Goal: Task Accomplishment & Management: Manage account settings

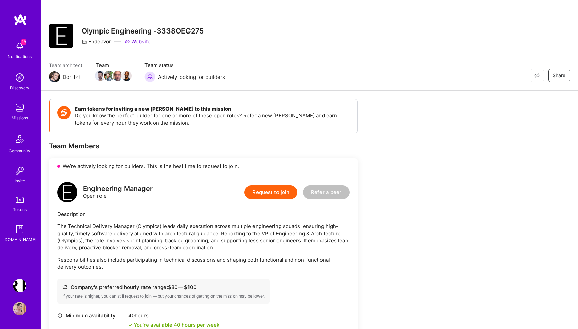
click at [21, 109] on img at bounding box center [20, 108] width 14 height 14
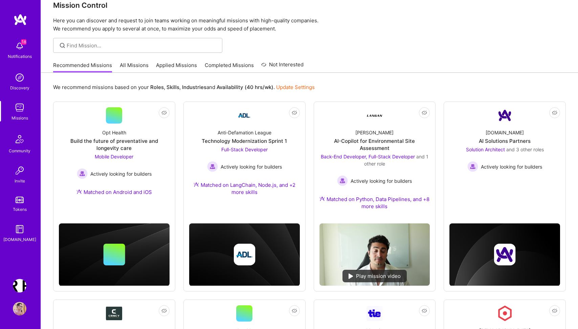
scroll to position [20, 0]
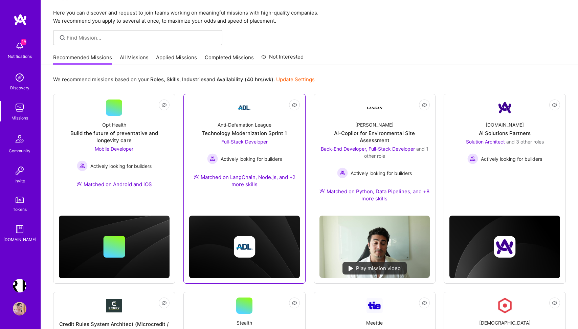
click at [252, 130] on div "Technology Modernization Sprint 1" at bounding box center [244, 133] width 85 height 7
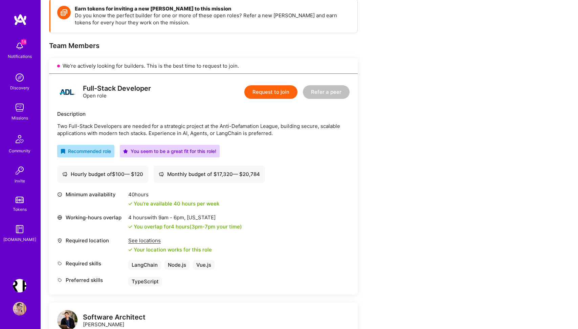
scroll to position [126, 0]
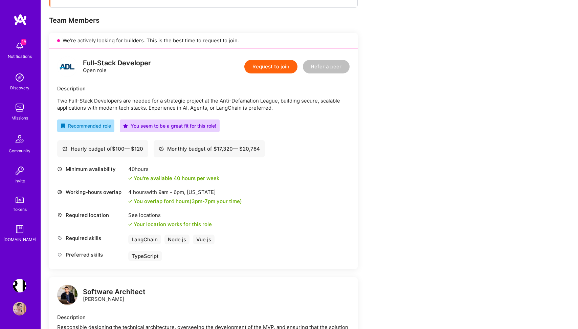
click at [272, 66] on button "Request to join" at bounding box center [270, 67] width 53 height 14
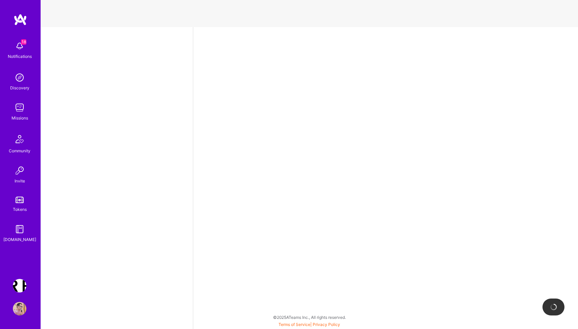
select select "PL"
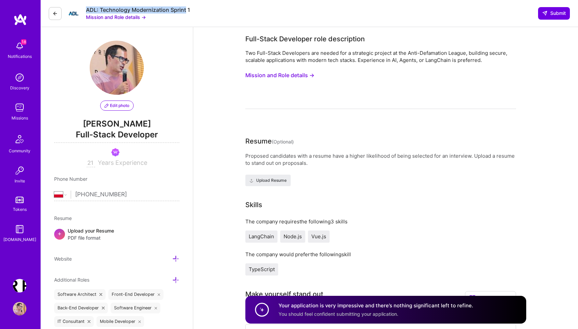
drag, startPoint x: 89, startPoint y: 10, endPoint x: 185, endPoint y: 12, distance: 96.5
click at [185, 12] on div "ADL: Technology Modernization Sprint 1 Mission and Role details →" at bounding box center [120, 13] width 142 height 14
copy div "ADL: Technology Modernization Sprint"
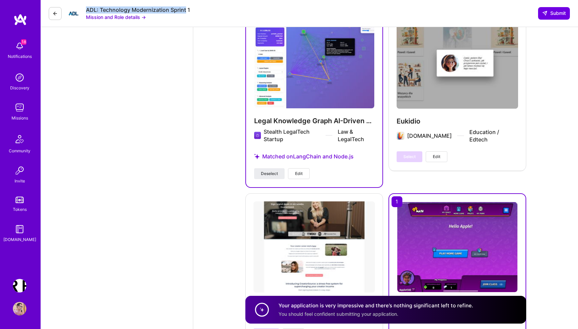
scroll to position [1603, 0]
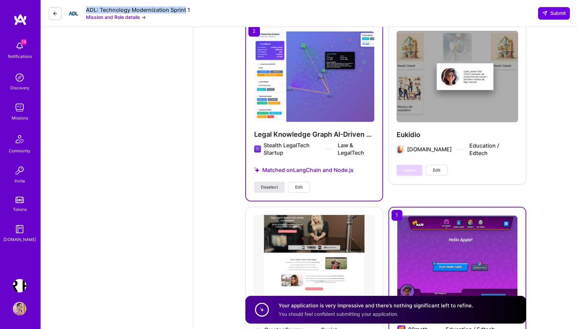
click at [266, 184] on span "Deselect" at bounding box center [269, 187] width 17 height 6
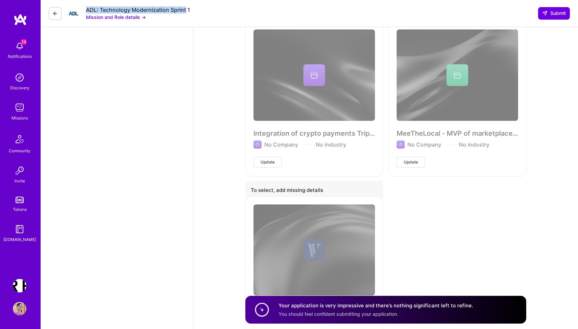
scroll to position [3051, 0]
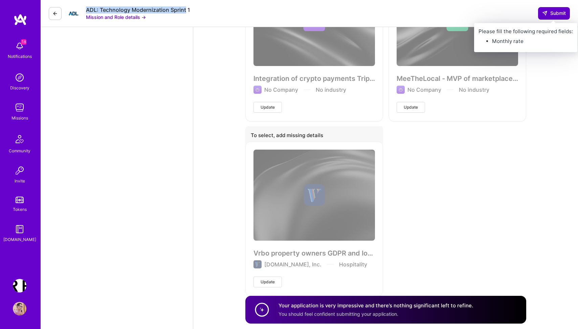
click at [557, 12] on span "Submit" at bounding box center [554, 13] width 24 height 7
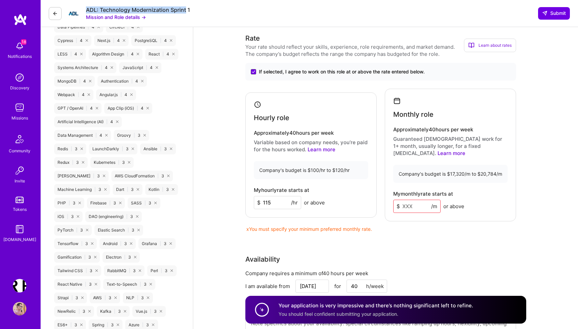
scroll to position [641, 0]
click at [412, 199] on input at bounding box center [416, 205] width 47 height 13
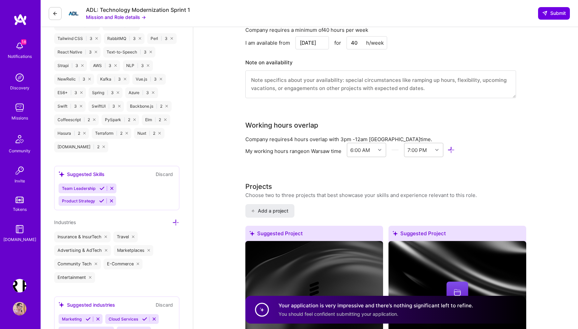
scroll to position [884, 0]
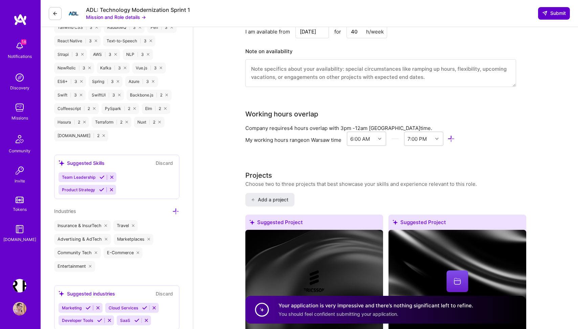
type input "19000"
click at [555, 13] on span "Submit" at bounding box center [554, 13] width 24 height 7
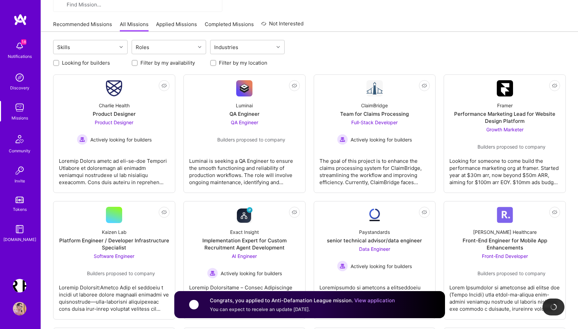
scroll to position [58, 0]
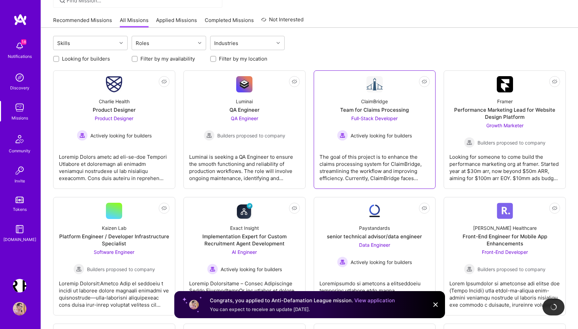
click at [372, 161] on div "The goal of this project is to enhance the claims processing system for ClaimBr…" at bounding box center [375, 165] width 111 height 34
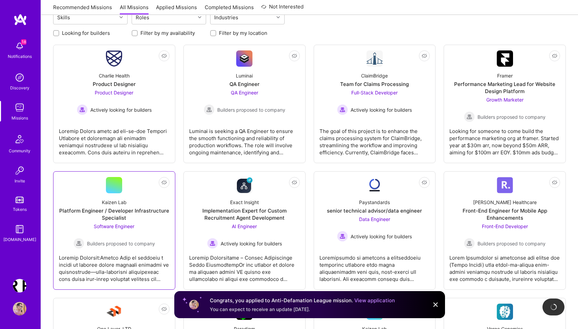
scroll to position [10, 0]
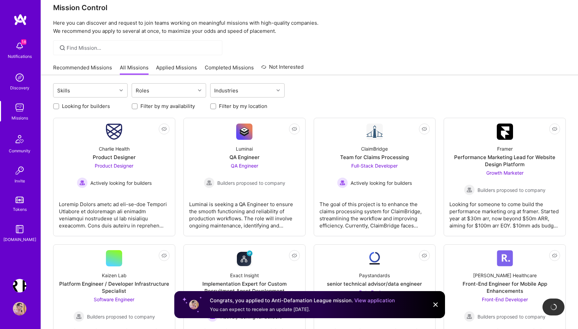
click at [81, 105] on label "Looking for builders" at bounding box center [86, 106] width 48 height 7
click at [59, 105] on input "Looking for builders" at bounding box center [57, 106] width 5 height 5
checkbox input "true"
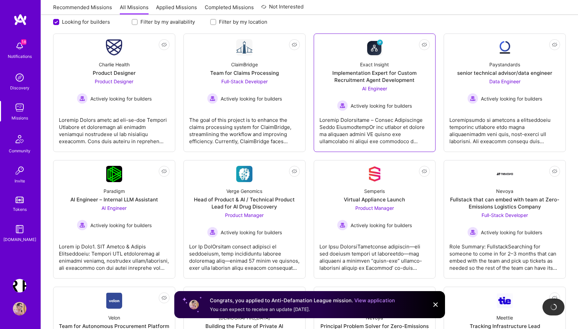
scroll to position [104, 0]
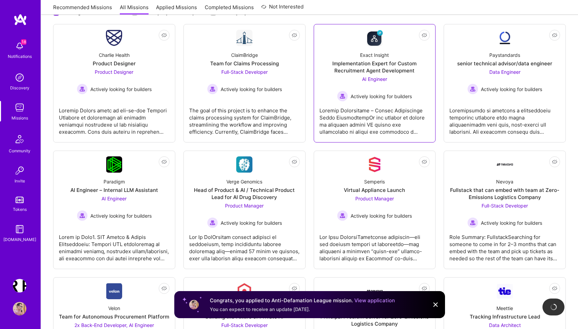
click at [350, 117] on div at bounding box center [375, 119] width 111 height 34
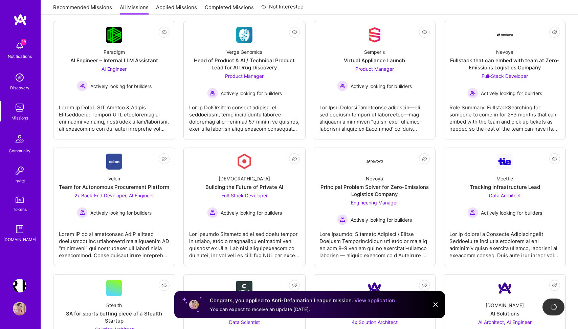
scroll to position [224, 0]
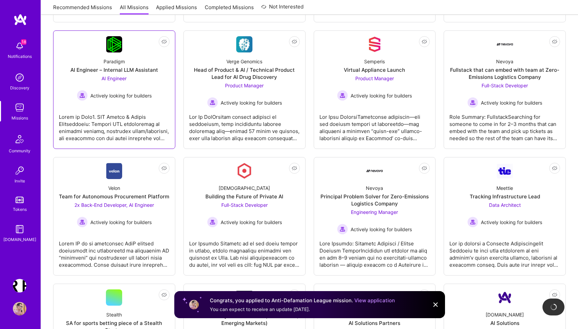
click at [121, 128] on div at bounding box center [114, 125] width 111 height 34
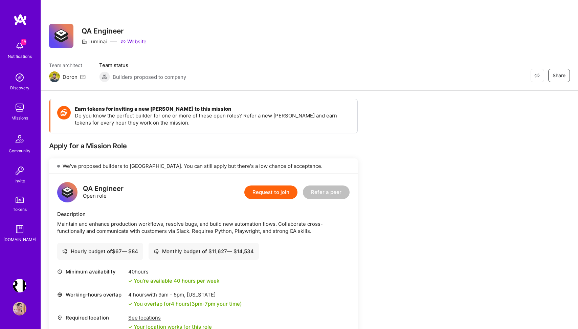
scroll to position [123, 0]
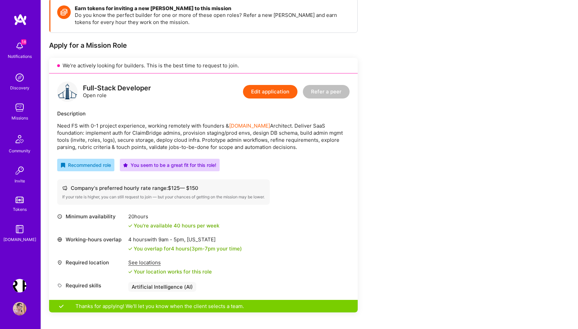
scroll to position [63, 0]
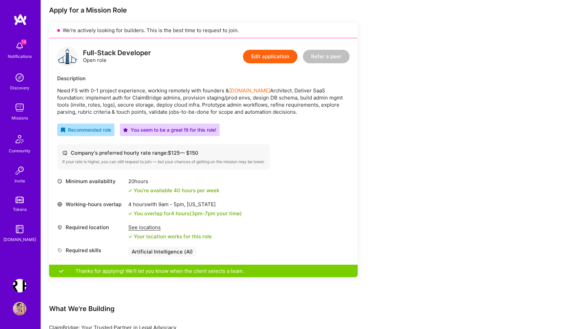
scroll to position [130, 0]
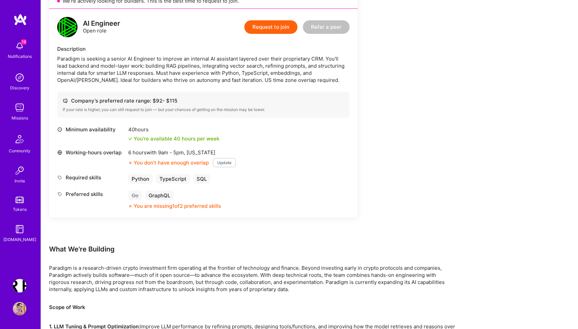
scroll to position [166, 0]
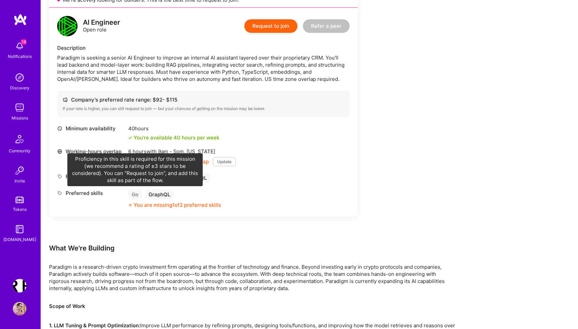
click at [135, 194] on div "Go" at bounding box center [135, 195] width 14 height 10
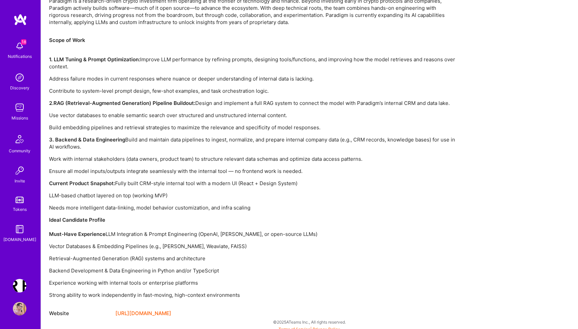
scroll to position [437, 0]
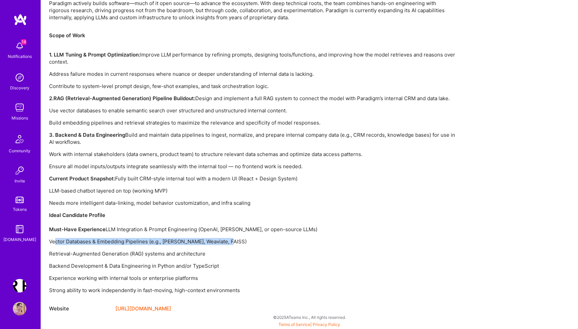
drag, startPoint x: 55, startPoint y: 240, endPoint x: 250, endPoint y: 240, distance: 195.0
click at [248, 240] on p "Vector Databases & Embedding Pipelines (e.g., Pinecone, Weaviate, FAISS)" at bounding box center [252, 241] width 406 height 7
click at [298, 255] on p "Retrieval-Augmented Generation (RAG) systems and architecture" at bounding box center [252, 253] width 406 height 7
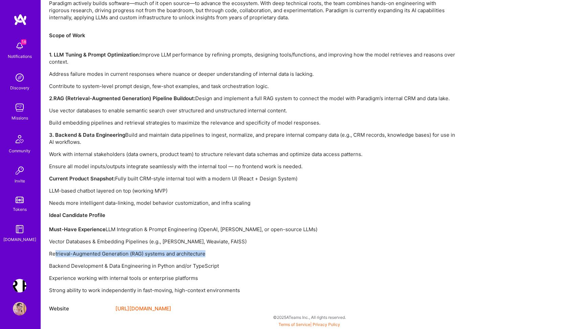
drag, startPoint x: 54, startPoint y: 251, endPoint x: 259, endPoint y: 251, distance: 204.5
click at [259, 251] on p "Retrieval-Augmented Generation (RAG) systems and architecture" at bounding box center [252, 253] width 406 height 7
click at [310, 270] on div "Scope of Work 1. LLM Tuning & Prompt Optimization: Improve LLM performance by r…" at bounding box center [252, 163] width 406 height 262
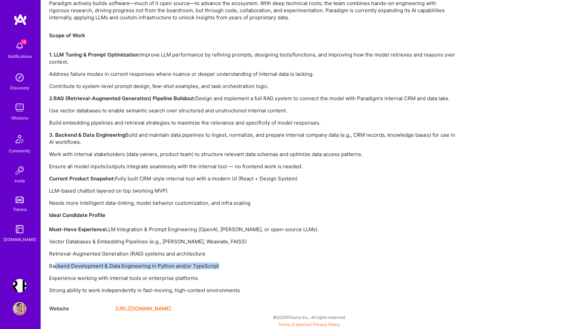
drag, startPoint x: 54, startPoint y: 265, endPoint x: 240, endPoint y: 265, distance: 185.9
click at [239, 265] on p "Backend Development & Data Engineering in Python and/or TypeScript" at bounding box center [252, 265] width 406 height 7
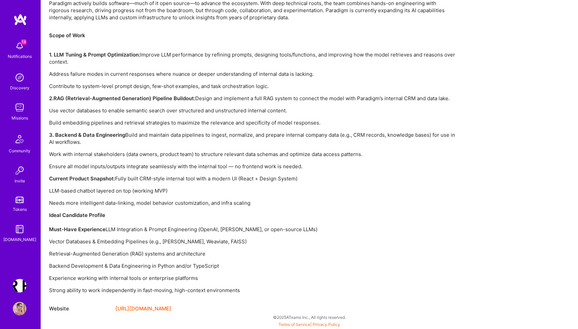
click at [306, 288] on p "Strong ability to work independently in fast-moving, high-context environments" at bounding box center [252, 290] width 406 height 7
drag, startPoint x: 59, startPoint y: 279, endPoint x: 279, endPoint y: 280, distance: 220.1
click at [277, 280] on p "Experience working with internal tools or enterprise platforms" at bounding box center [252, 278] width 406 height 7
click at [351, 277] on p "Experience working with internal tools or enterprise platforms" at bounding box center [252, 278] width 406 height 7
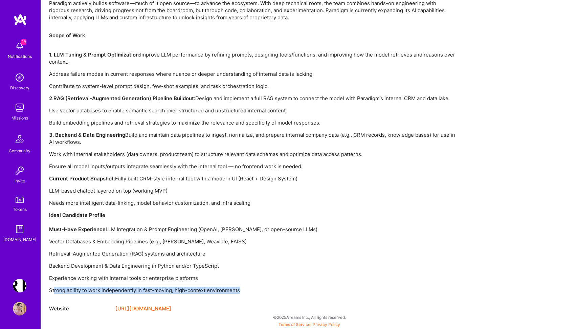
drag, startPoint x: 54, startPoint y: 289, endPoint x: 263, endPoint y: 289, distance: 208.9
click at [263, 289] on p "Strong ability to work independently in fast-moving, high-context environments" at bounding box center [252, 290] width 406 height 7
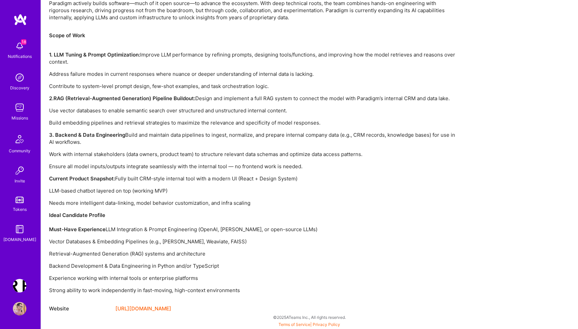
click at [332, 273] on div "Scope of Work 1. LLM Tuning & Prompt Optimization: Improve LLM performance by r…" at bounding box center [252, 163] width 406 height 262
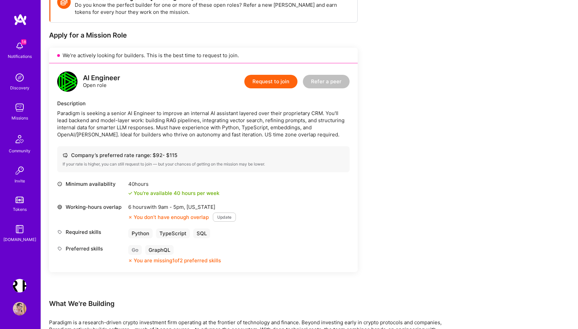
scroll to position [144, 0]
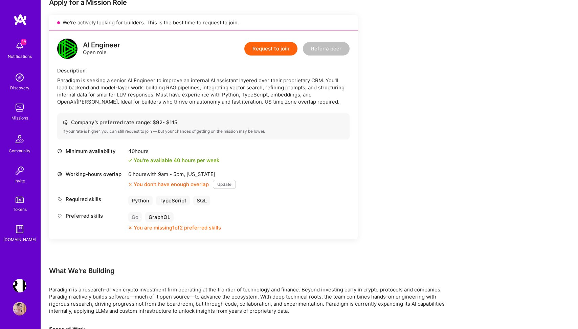
click at [220, 182] on button "Update" at bounding box center [224, 184] width 23 height 9
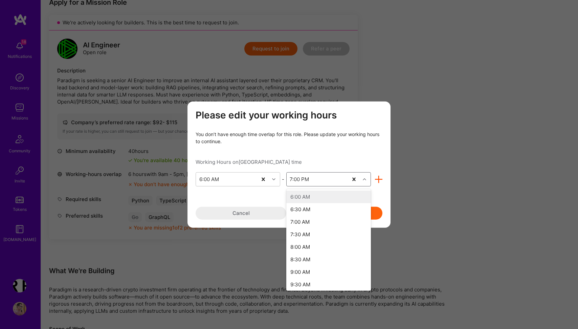
click at [301, 177] on div "7:00 PM" at bounding box center [299, 179] width 19 height 7
click at [305, 278] on div "8:00 PM" at bounding box center [328, 279] width 85 height 13
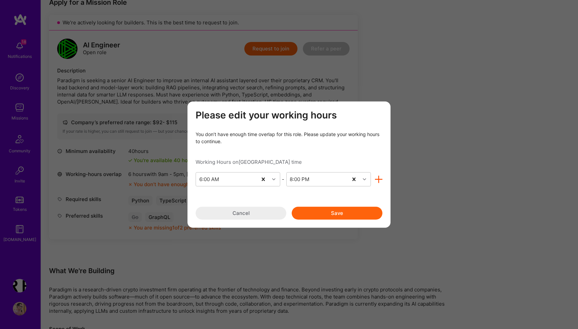
click at [349, 213] on button "Save" at bounding box center [337, 213] width 91 height 13
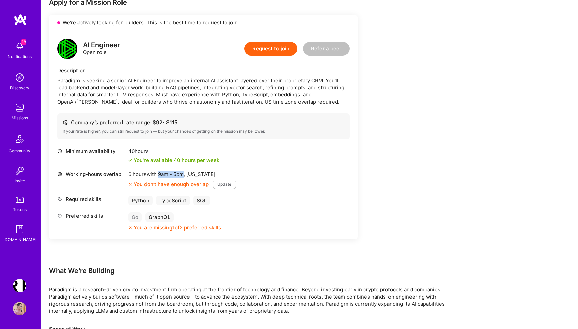
drag, startPoint x: 159, startPoint y: 175, endPoint x: 184, endPoint y: 175, distance: 25.1
click at [184, 175] on span "9am - 5pm ," at bounding box center [172, 174] width 30 height 6
click at [432, 157] on div "Earn tokens for inviting a new A.Teamer to this mission Do you know the perfect…" at bounding box center [252, 280] width 406 height 651
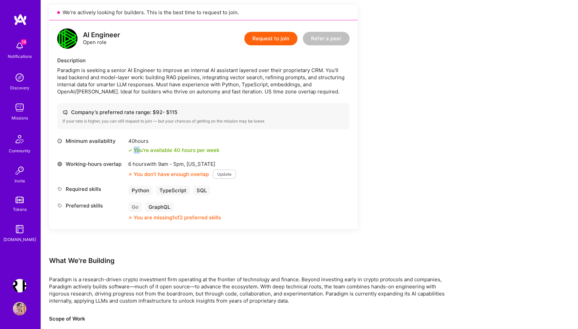
drag, startPoint x: 139, startPoint y: 150, endPoint x: 239, endPoint y: 150, distance: 100.6
click at [239, 150] on div "Minimum availability 40 hours You're available 40 hours per week" at bounding box center [203, 145] width 293 height 16
click at [283, 186] on div "Required skills Python TypeScript SQL" at bounding box center [203, 191] width 293 height 10
click at [228, 175] on button "Update" at bounding box center [224, 174] width 23 height 9
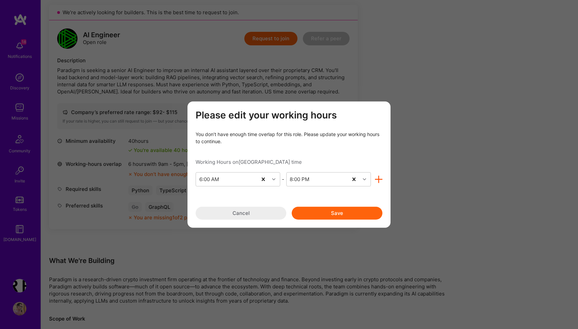
click at [254, 211] on button "Cancel" at bounding box center [241, 213] width 91 height 13
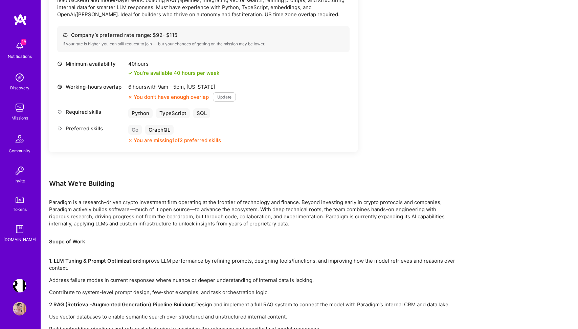
scroll to position [260, 0]
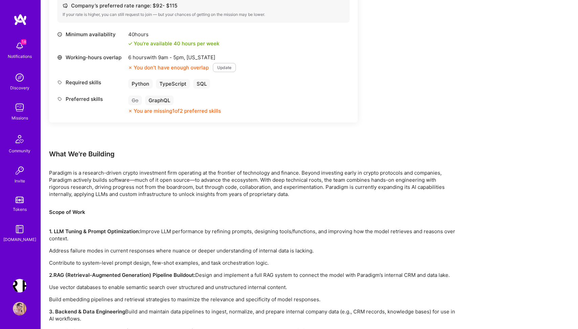
click at [21, 306] on img at bounding box center [20, 309] width 14 height 14
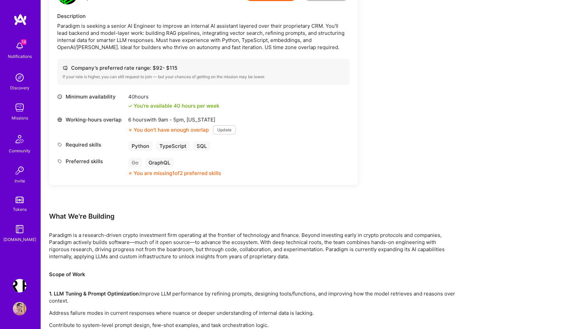
scroll to position [126, 0]
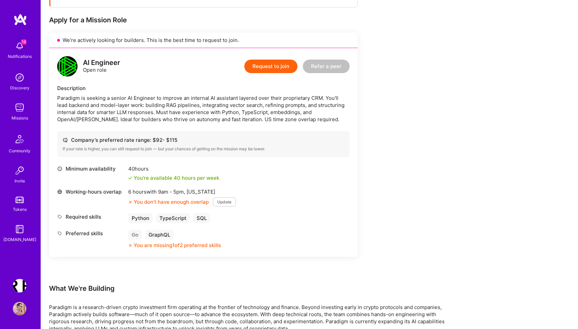
click at [384, 190] on div "Earn tokens for inviting a new A.Teamer to this mission Do you know the perfect…" at bounding box center [252, 298] width 406 height 651
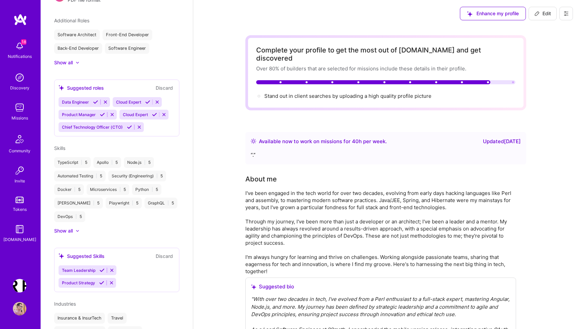
scroll to position [310, 0]
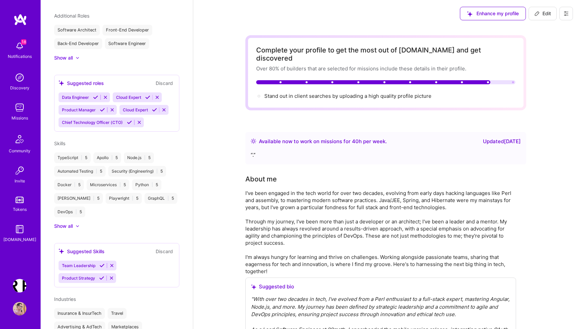
click at [545, 15] on span "Edit" at bounding box center [543, 13] width 17 height 7
select select "PL"
select select "Right Now"
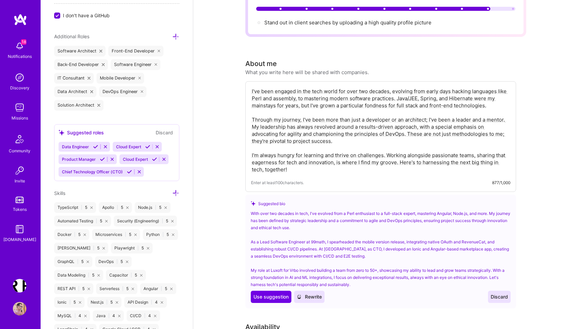
scroll to position [446, 0]
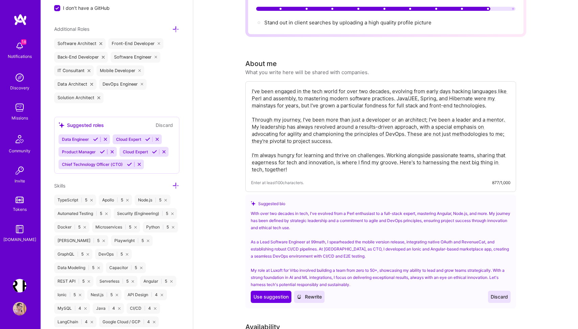
click at [176, 184] on icon at bounding box center [175, 185] width 7 height 7
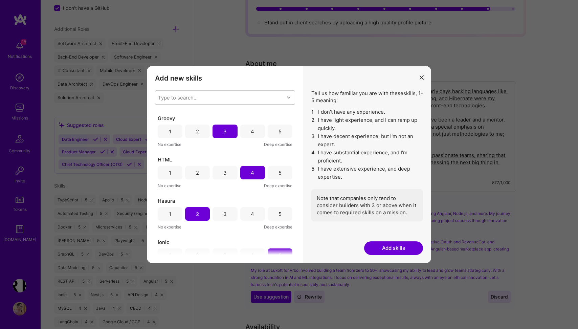
scroll to position [1901, 0]
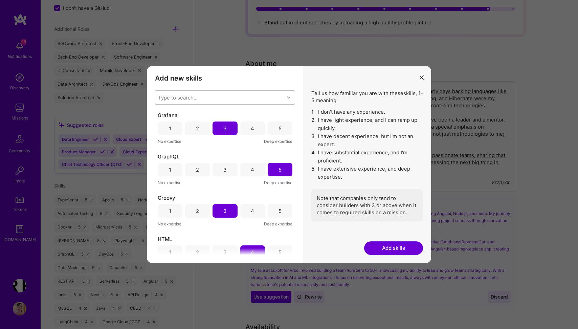
click at [204, 91] on div "Type to search..." at bounding box center [219, 98] width 129 height 14
type input "go"
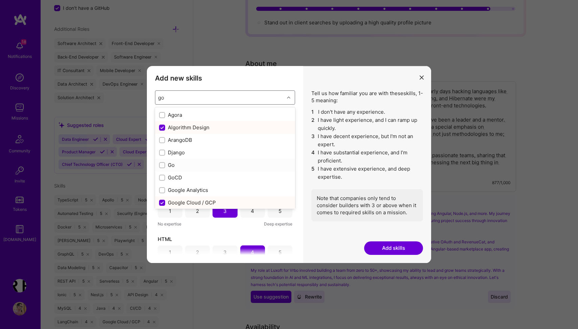
click at [161, 163] on input "modal" at bounding box center [162, 165] width 5 height 5
checkbox input "false"
checkbox input "true"
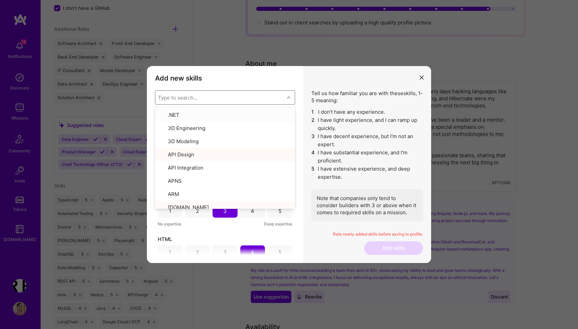
click at [290, 81] on h3 "Add new skills" at bounding box center [225, 78] width 140 height 8
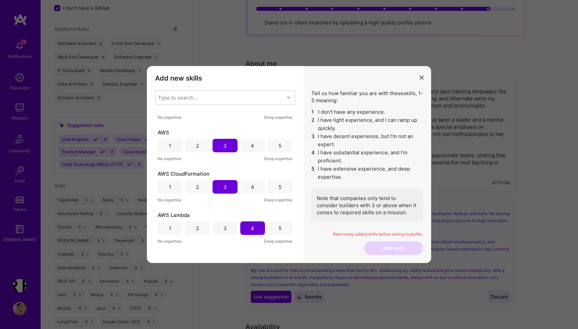
scroll to position [0, 0]
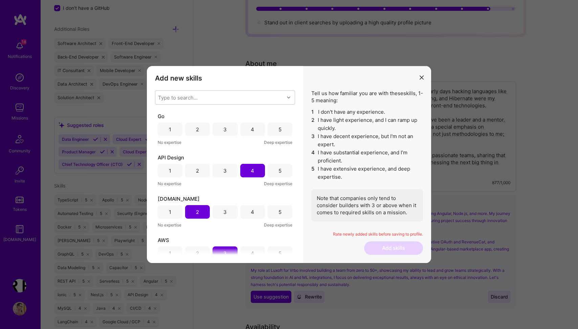
click at [224, 128] on div "3" at bounding box center [224, 129] width 3 height 7
click at [394, 249] on button "Add skills" at bounding box center [393, 248] width 59 height 14
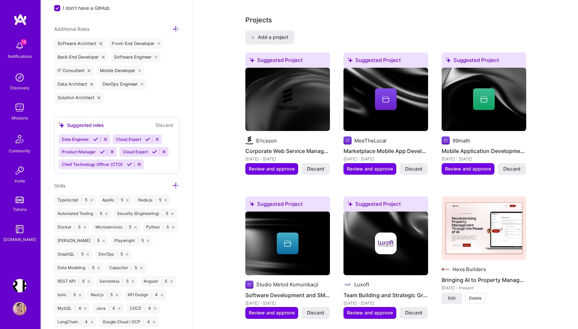
scroll to position [718, 0]
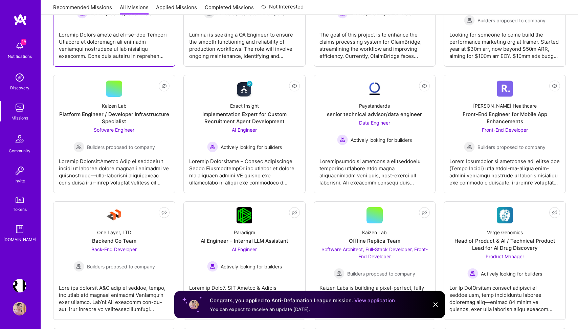
scroll to position [188, 0]
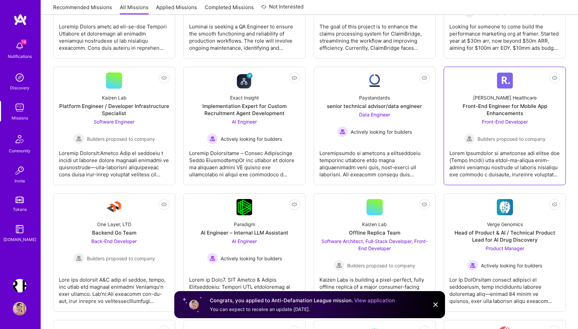
click at [496, 161] on div at bounding box center [505, 161] width 111 height 34
click at [18, 307] on img at bounding box center [20, 309] width 14 height 14
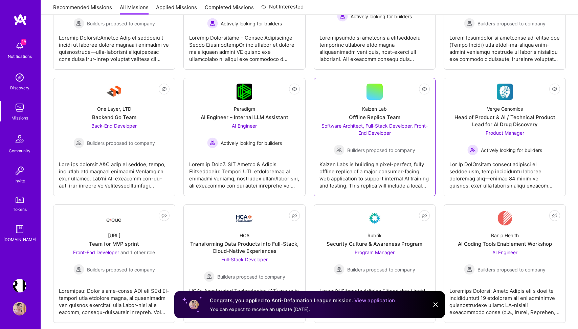
scroll to position [318, 0]
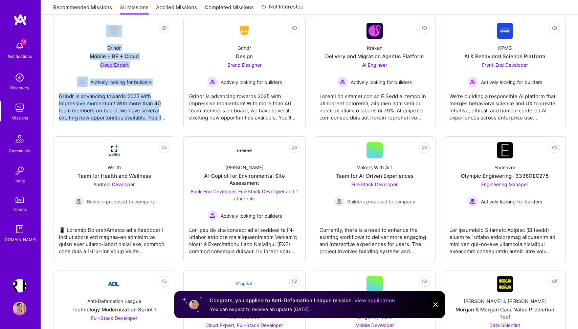
scroll to position [1497, 0]
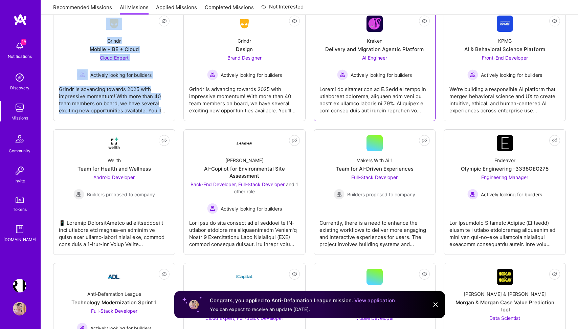
click at [364, 91] on div at bounding box center [375, 97] width 111 height 34
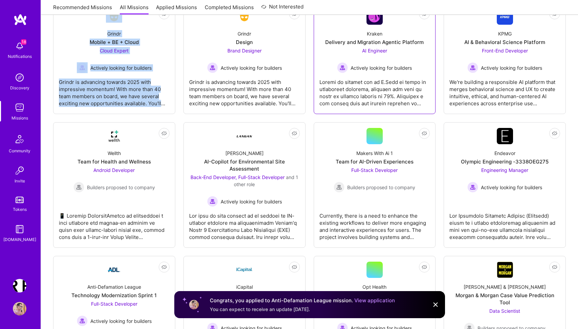
scroll to position [1506, 0]
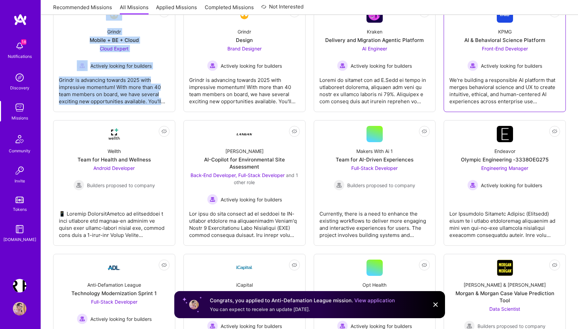
click at [486, 93] on div "We're building a responsible AI platform that merges behavioral science and UX …" at bounding box center [505, 88] width 111 height 34
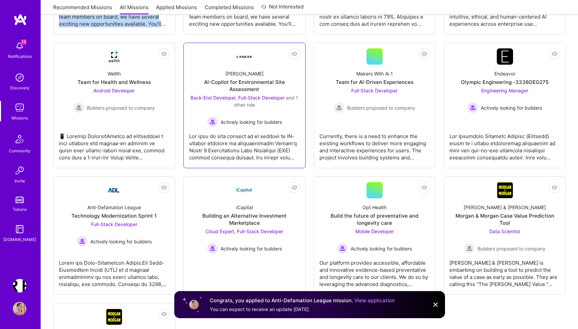
scroll to position [1584, 0]
click at [245, 139] on div at bounding box center [244, 144] width 111 height 34
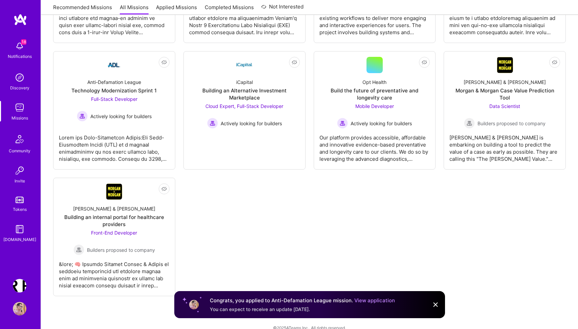
scroll to position [1712, 0]
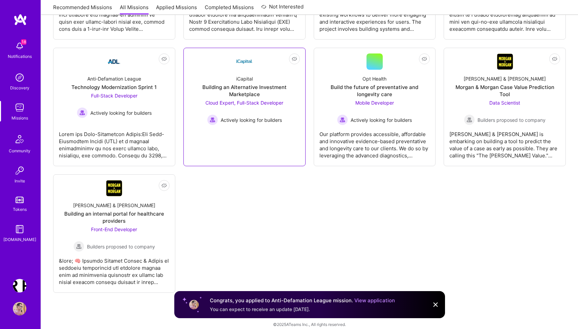
click at [259, 130] on link "Not Interested iCapital Building an Alternative Investment Marketplace Cloud Ex…" at bounding box center [244, 106] width 111 height 107
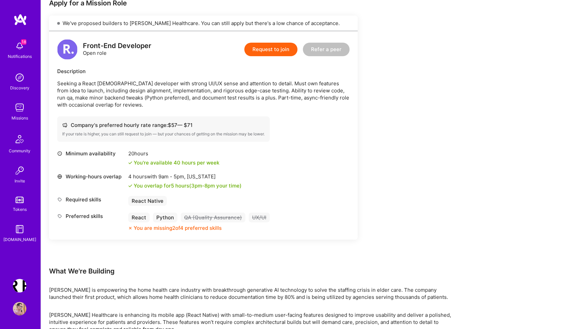
scroll to position [164, 0]
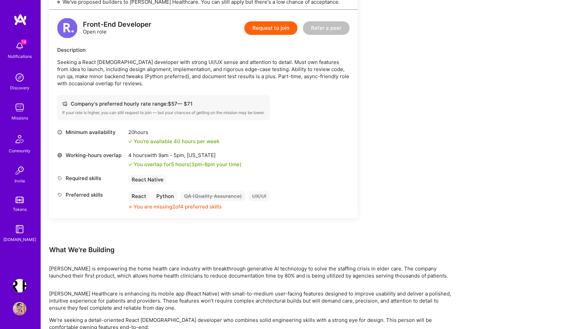
click at [395, 154] on div "Earn tokens for inviting a new [PERSON_NAME] to this mission Do you know the pe…" at bounding box center [252, 174] width 406 height 478
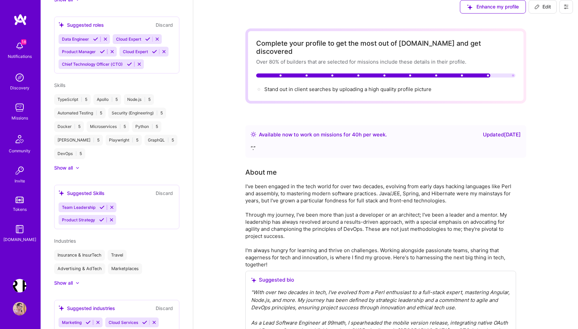
scroll to position [426, 0]
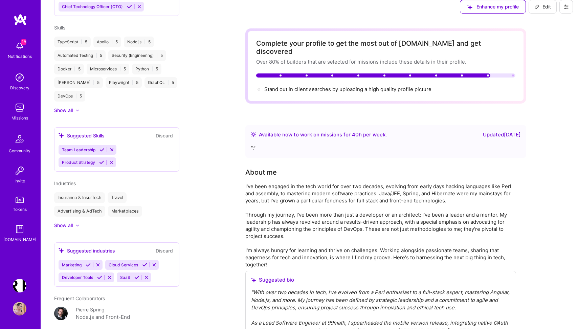
click at [539, 7] on icon at bounding box center [537, 6] width 5 height 5
select select "PL"
select select "Right Now"
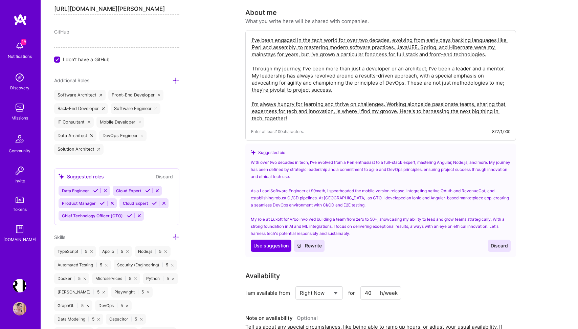
scroll to position [402, 0]
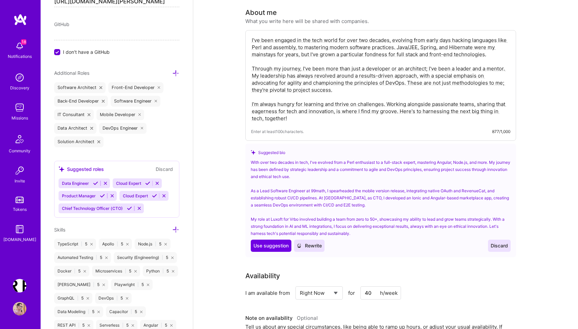
click at [176, 72] on icon at bounding box center [175, 73] width 7 height 7
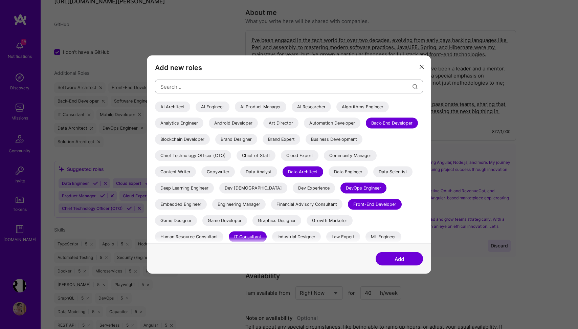
click at [199, 89] on input "modal" at bounding box center [286, 86] width 252 height 17
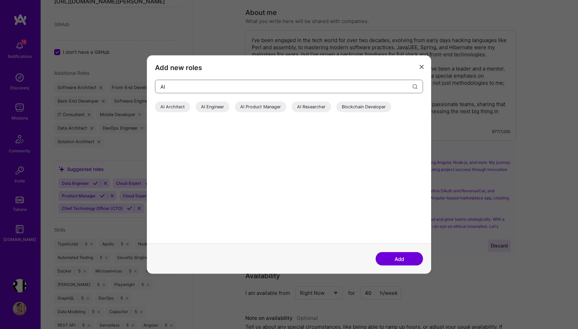
type input "AI"
click at [211, 116] on div "AI Architect AI Engineer AI Product Manager AI Researcher Blockchain Developer" at bounding box center [289, 173] width 268 height 142
click at [213, 107] on div "AI Engineer" at bounding box center [213, 107] width 34 height 11
click at [404, 259] on button "Add" at bounding box center [399, 259] width 47 height 14
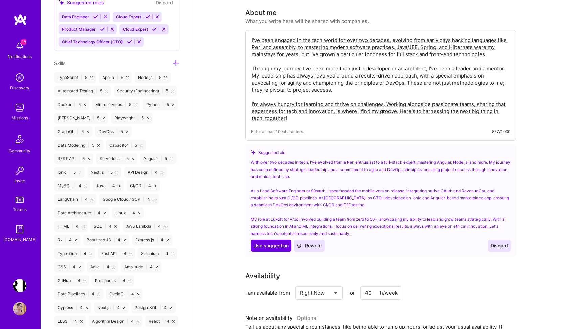
scroll to position [566, 0]
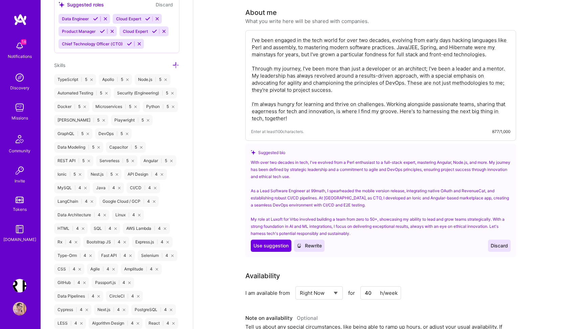
click at [175, 64] on icon at bounding box center [175, 65] width 7 height 7
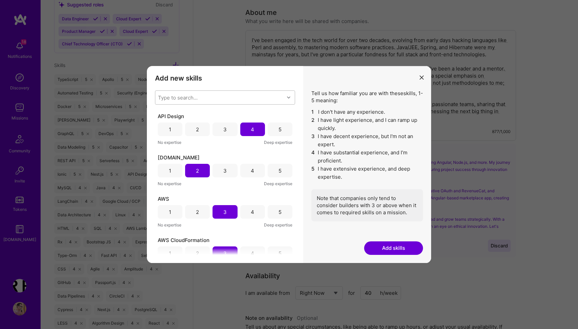
click at [198, 99] on div "Type to search..." at bounding box center [219, 98] width 129 height 14
type input "qa"
click at [164, 115] on input "modal" at bounding box center [162, 115] width 5 height 5
checkbox input "false"
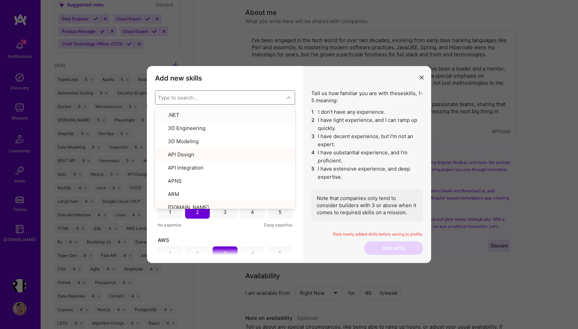
click at [256, 78] on h3 "Add new skills" at bounding box center [225, 78] width 140 height 8
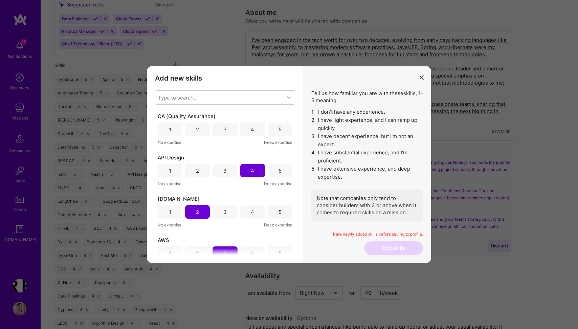
click at [254, 128] on div "4" at bounding box center [252, 130] width 25 height 14
click at [390, 245] on button "Add skills" at bounding box center [393, 248] width 59 height 14
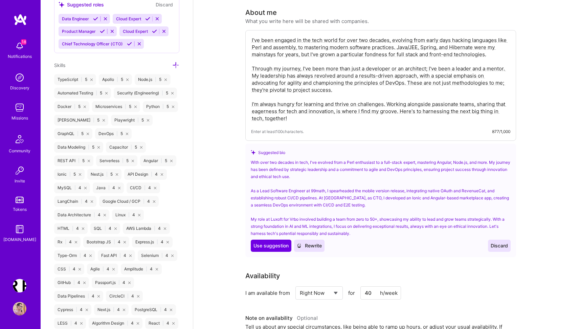
scroll to position [0, 0]
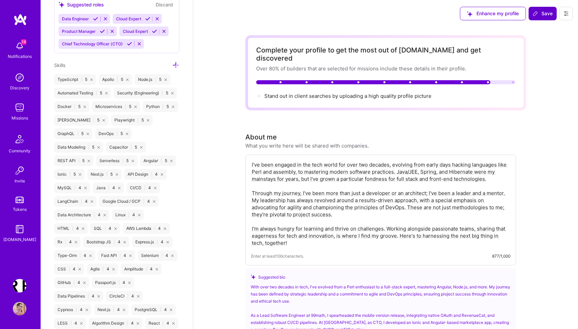
click at [545, 13] on span "Save" at bounding box center [543, 13] width 20 height 7
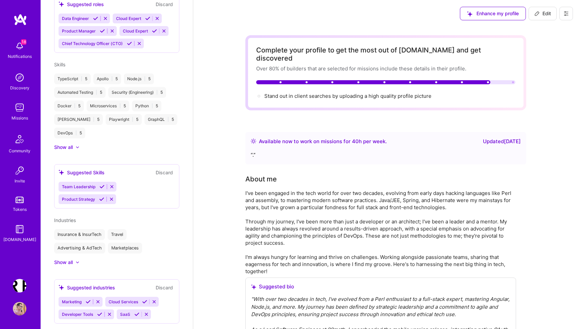
scroll to position [4, 0]
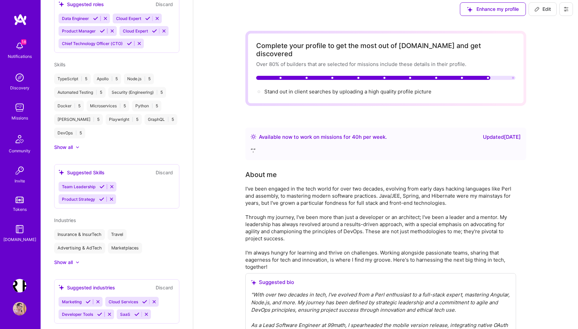
click at [539, 12] on span "Edit" at bounding box center [543, 9] width 17 height 7
select select "PL"
select select "Right Now"
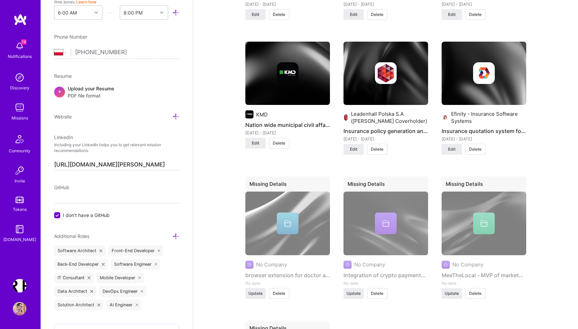
scroll to position [1462, 0]
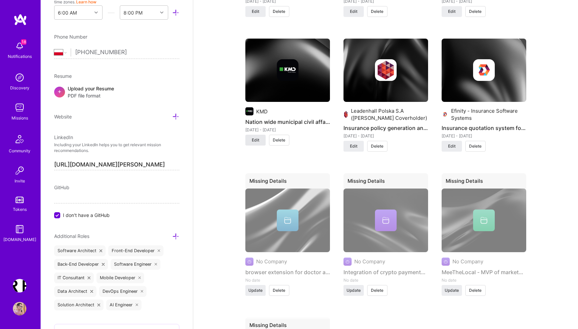
click at [257, 137] on span "Edit" at bounding box center [255, 140] width 7 height 6
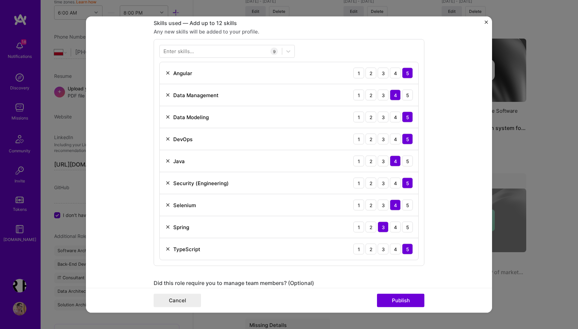
scroll to position [254, 0]
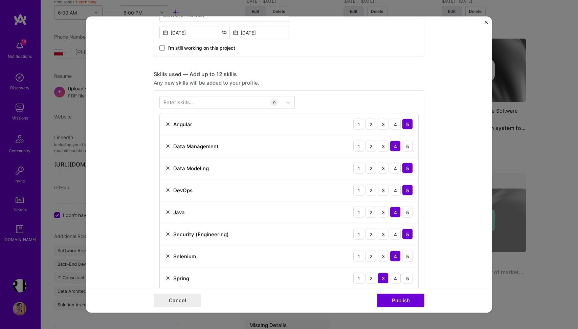
click at [193, 106] on div "Enter skills..." at bounding box center [179, 102] width 30 height 7
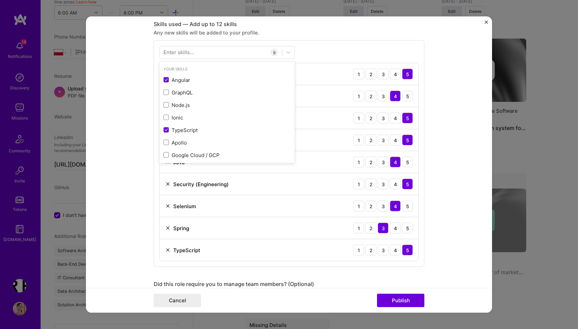
scroll to position [308, 0]
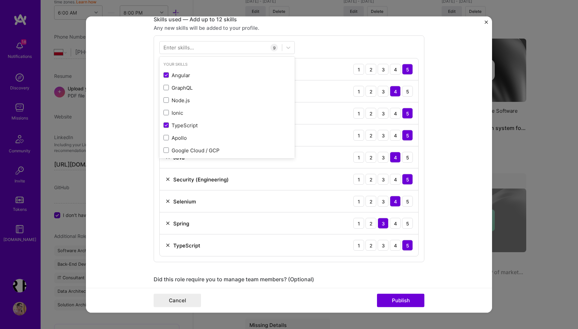
click at [135, 139] on form "Project title Nation wide municipal civil affairs back-office - KMD, Denmark Co…" at bounding box center [289, 165] width 406 height 296
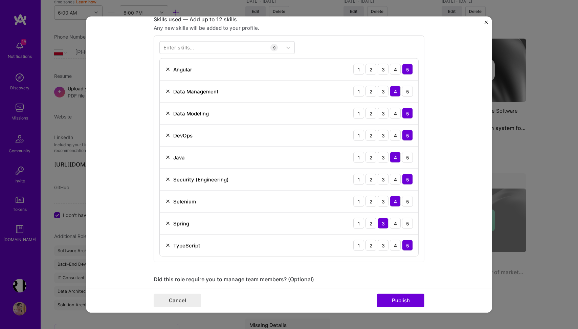
scroll to position [296, 0]
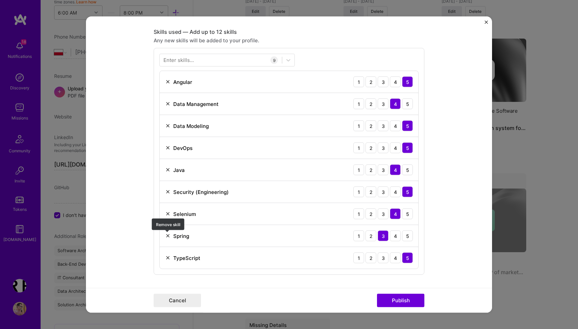
click at [168, 236] on img at bounding box center [167, 235] width 5 height 5
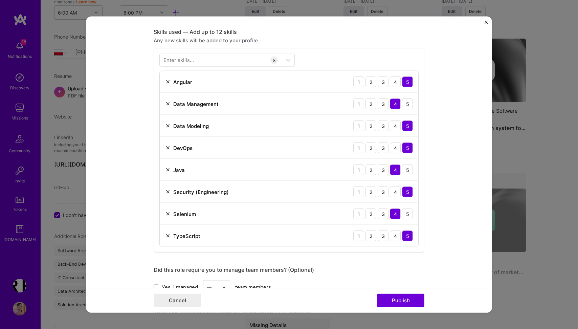
click at [191, 63] on div "Enter skills..." at bounding box center [179, 60] width 30 height 7
click at [188, 60] on div "Enter skills..." at bounding box center [179, 60] width 30 height 7
click at [176, 60] on div "Enter skills..." at bounding box center [179, 60] width 30 height 7
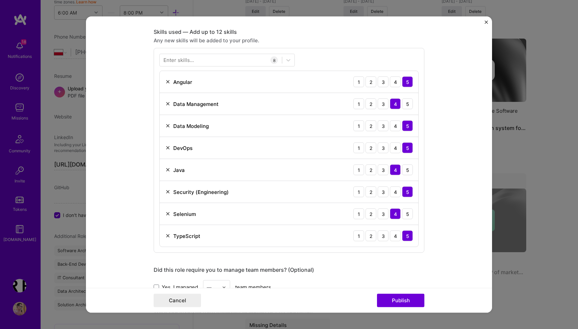
click at [176, 60] on div "Enter skills..." at bounding box center [179, 60] width 30 height 7
click at [317, 51] on div "Enter skills... 8 Angular 1 2 3 4 5 Data Management 1 2 3 4 5 Data Modeling 1 2…" at bounding box center [289, 150] width 271 height 205
click at [163, 302] on button "Cancel" at bounding box center [177, 301] width 47 height 14
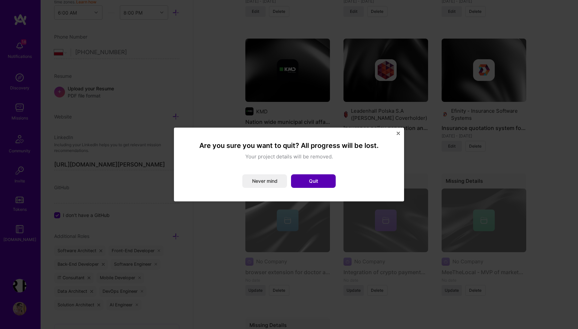
click at [316, 181] on button "Quit" at bounding box center [313, 181] width 45 height 14
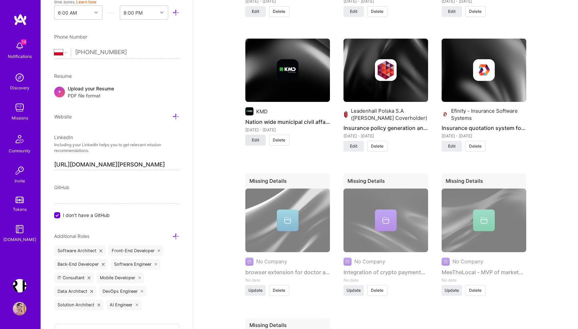
click at [256, 137] on span "Edit" at bounding box center [255, 140] width 7 height 6
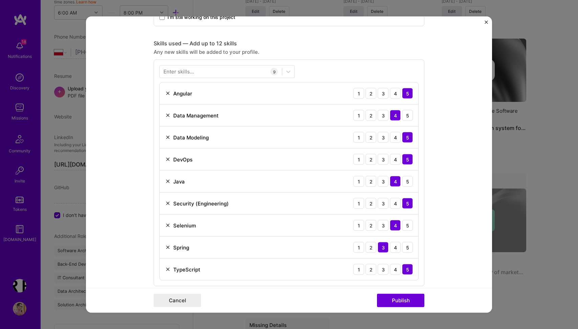
scroll to position [284, 0]
click at [229, 68] on div at bounding box center [221, 72] width 122 height 11
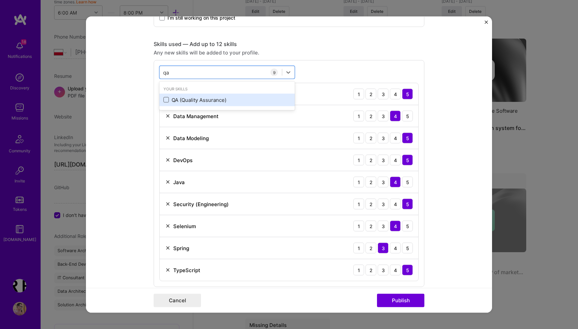
click at [166, 101] on span at bounding box center [166, 99] width 5 height 5
click at [0, 0] on input "checkbox" at bounding box center [0, 0] width 0 height 0
type input "qa"
click at [330, 56] on div "Any new skills will be added to your profile." at bounding box center [289, 52] width 271 height 7
click at [243, 71] on div "qa qa" at bounding box center [221, 72] width 122 height 11
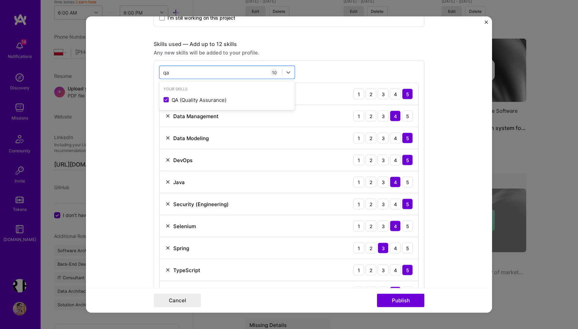
click at [128, 119] on form "Project title Nation wide municipal civil affairs back-office - KMD, Denmark Co…" at bounding box center [289, 165] width 406 height 296
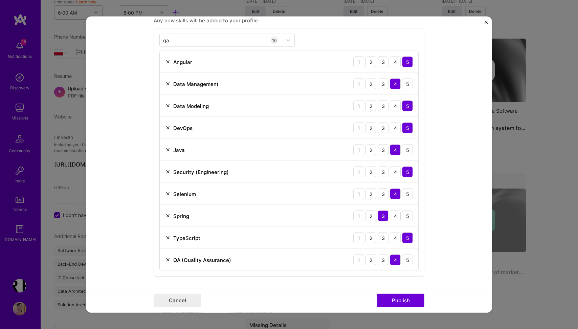
scroll to position [336, 0]
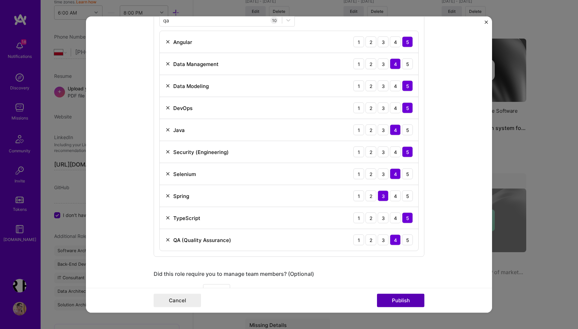
click at [405, 300] on button "Publish" at bounding box center [400, 301] width 47 height 14
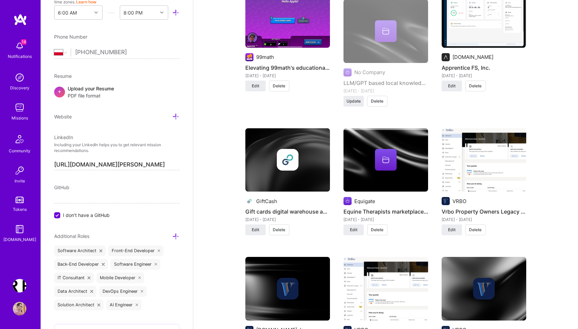
scroll to position [1104, 0]
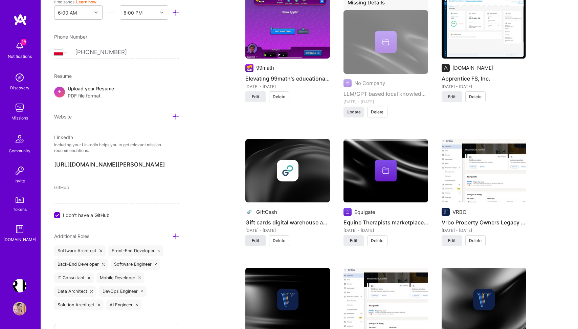
click at [259, 235] on button "Edit" at bounding box center [255, 240] width 20 height 11
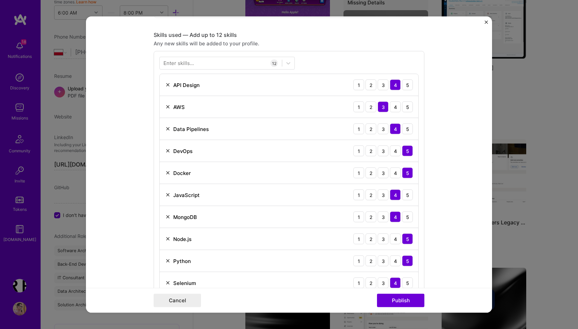
scroll to position [287, 0]
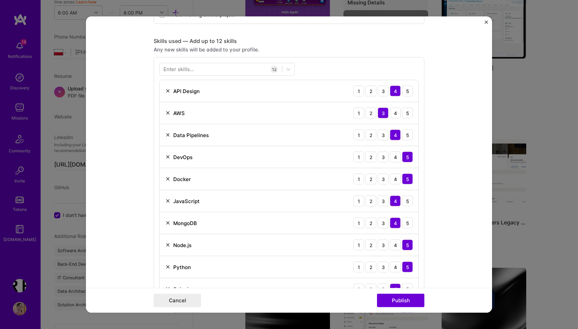
click at [486, 22] on img "Close" at bounding box center [486, 22] width 3 height 3
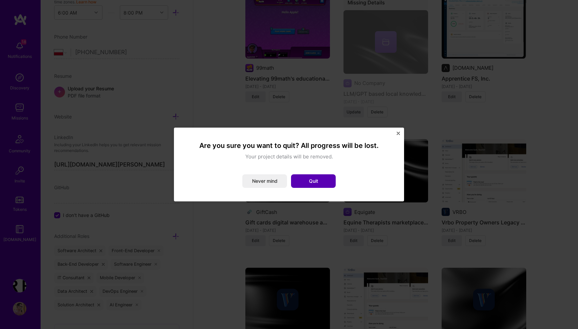
click at [301, 178] on button "Quit" at bounding box center [313, 181] width 45 height 14
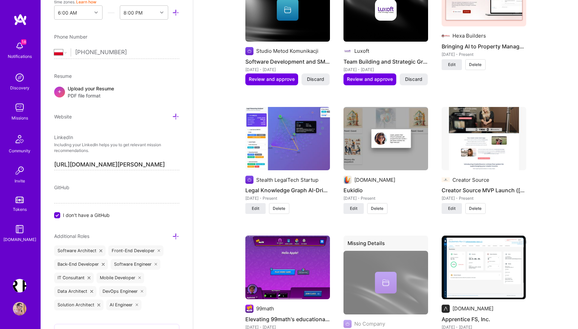
scroll to position [845, 0]
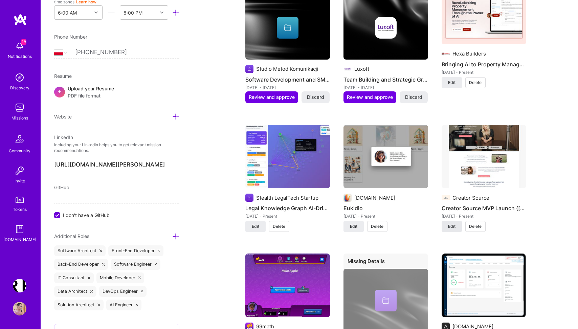
click at [452, 223] on span "Edit" at bounding box center [451, 226] width 7 height 6
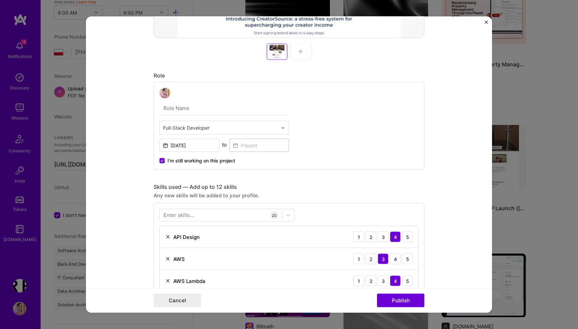
scroll to position [352, 0]
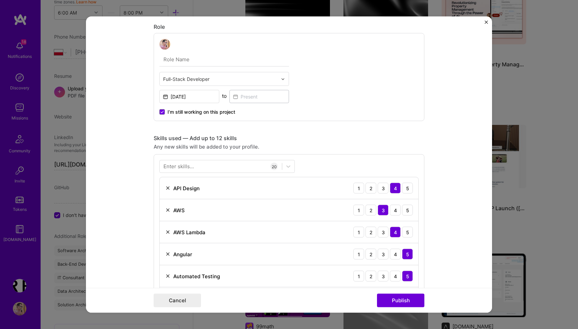
click at [487, 23] on img "Close" at bounding box center [486, 22] width 3 height 3
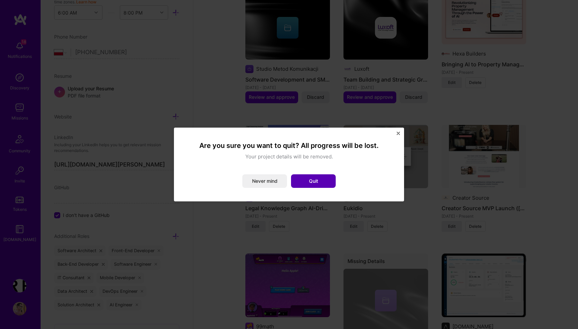
click at [311, 179] on button "Quit" at bounding box center [313, 181] width 45 height 14
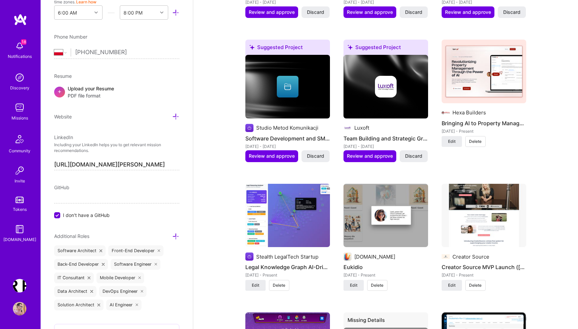
scroll to position [790, 0]
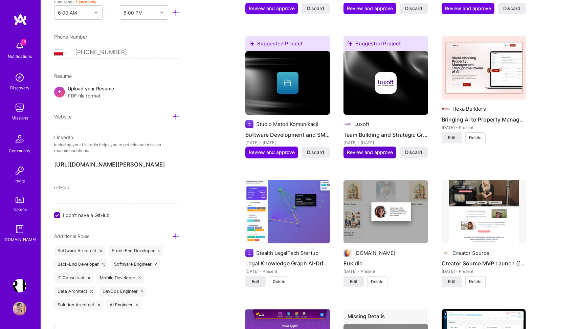
click at [381, 149] on span "Review and approve" at bounding box center [370, 152] width 46 height 7
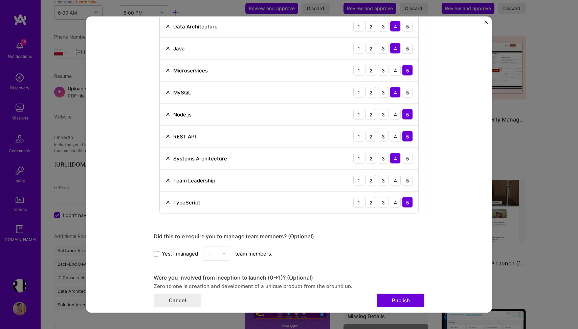
scroll to position [450, 0]
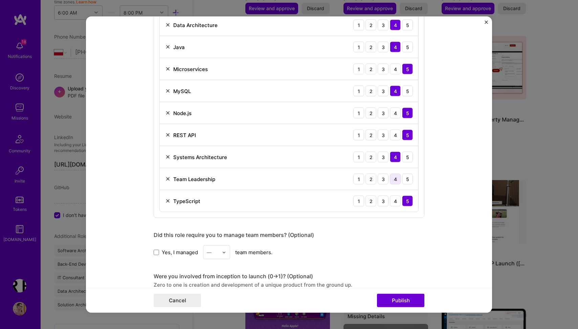
click at [394, 178] on div "4" at bounding box center [395, 179] width 11 height 11
click at [157, 250] on span at bounding box center [156, 252] width 5 height 5
click at [0, 0] on input "Yes, I managed" at bounding box center [0, 0] width 0 height 0
click at [225, 252] on img at bounding box center [224, 252] width 4 height 4
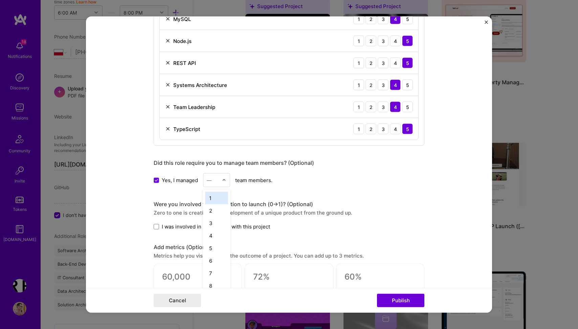
scroll to position [528, 0]
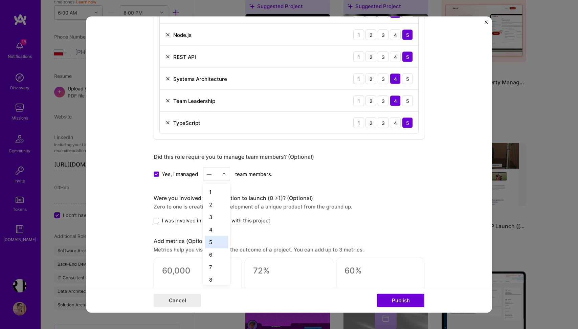
click at [213, 244] on div "5" at bounding box center [216, 242] width 23 height 13
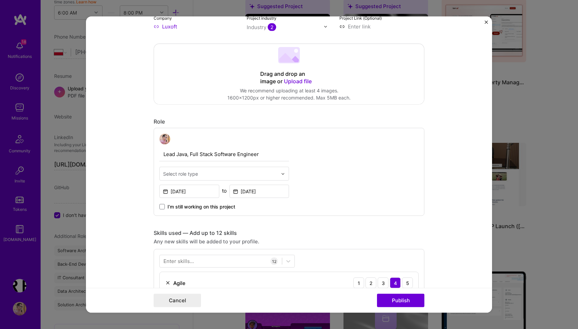
scroll to position [128, 0]
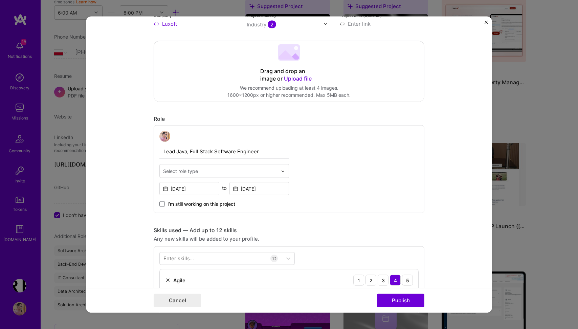
click at [168, 173] on div "Select role type" at bounding box center [180, 171] width 35 height 7
type input "p"
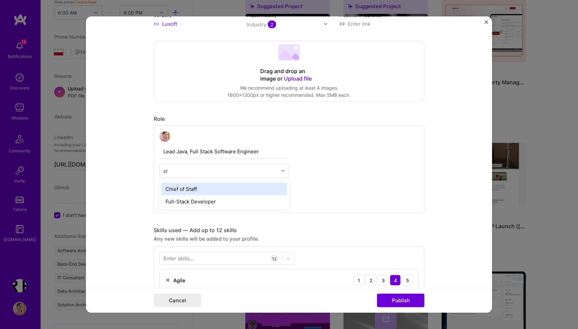
type input "s"
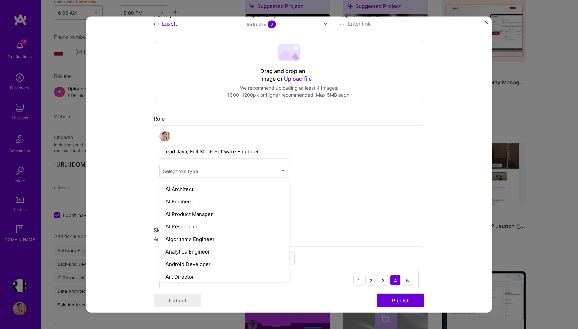
type input "p"
type input "eng"
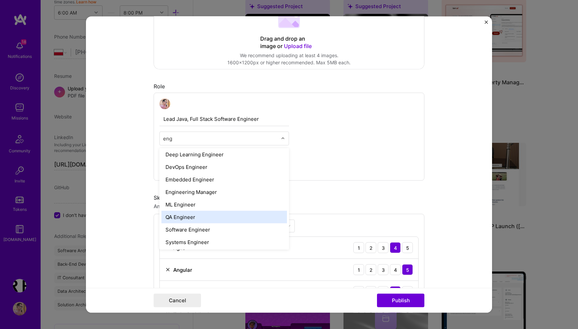
scroll to position [65, 0]
click at [224, 218] on div "Software Engineer" at bounding box center [224, 216] width 126 height 13
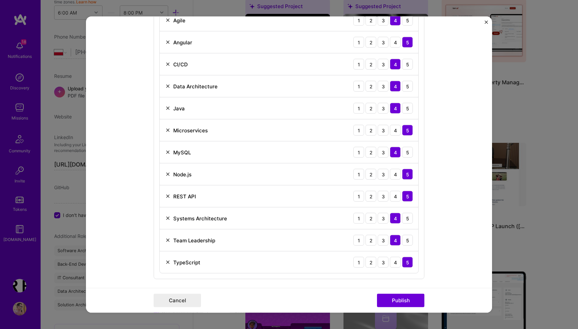
scroll to position [392, 0]
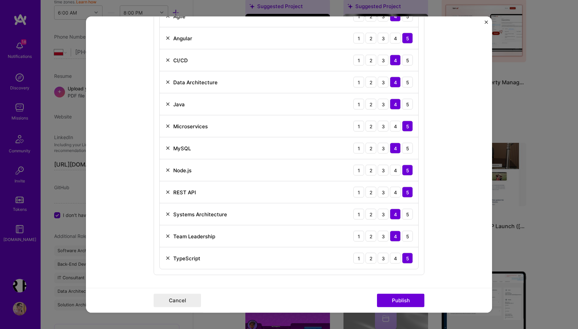
click at [169, 192] on img at bounding box center [167, 192] width 5 height 5
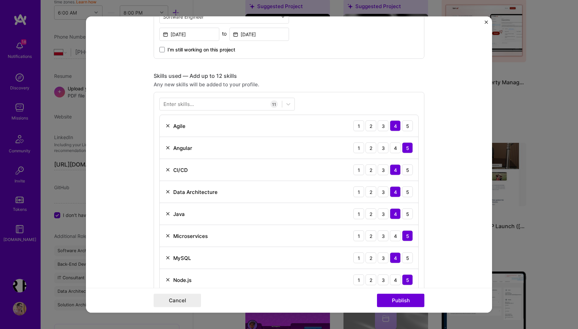
scroll to position [273, 0]
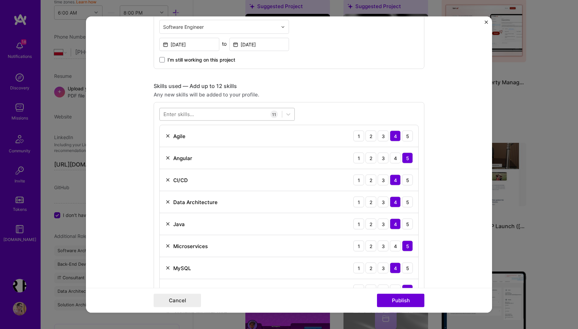
click at [204, 116] on div at bounding box center [221, 114] width 122 height 11
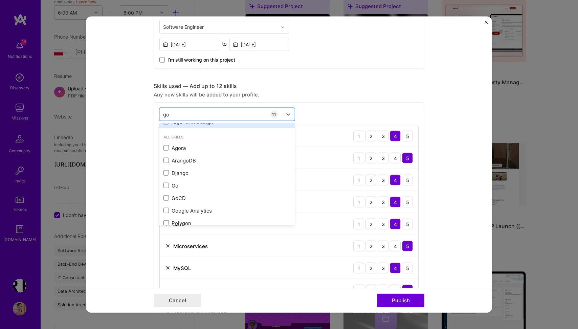
scroll to position [53, 0]
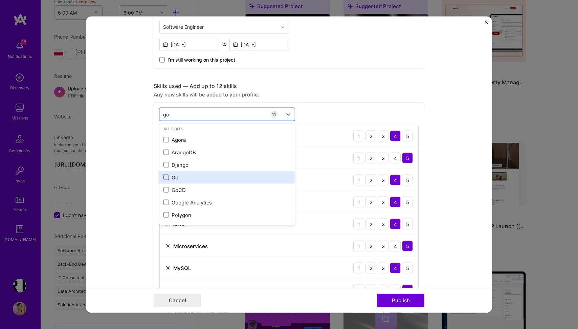
click at [168, 179] on span at bounding box center [166, 177] width 5 height 5
click at [0, 0] on input "checkbox" at bounding box center [0, 0] width 0 height 0
type input "go"
click at [138, 183] on form "Editing suggested project This project is suggested based on your LinkedIn, res…" at bounding box center [289, 165] width 406 height 296
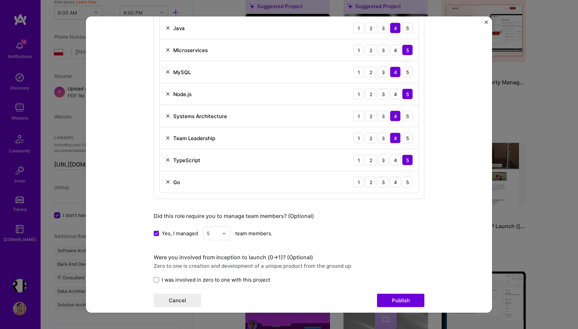
scroll to position [471, 0]
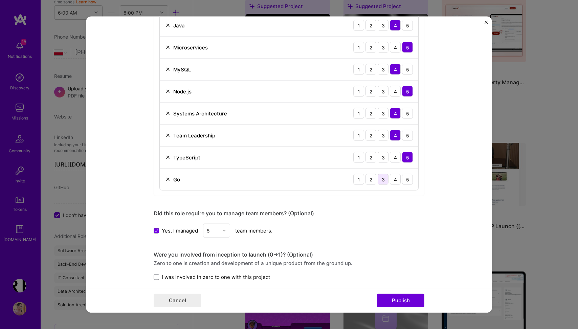
click at [381, 179] on div "3" at bounding box center [383, 179] width 11 height 11
click at [399, 297] on button "Publish" at bounding box center [400, 301] width 47 height 14
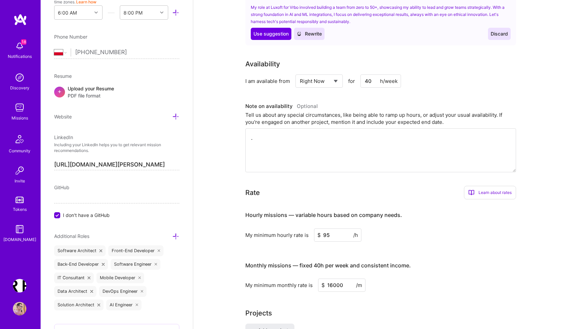
scroll to position [0, 0]
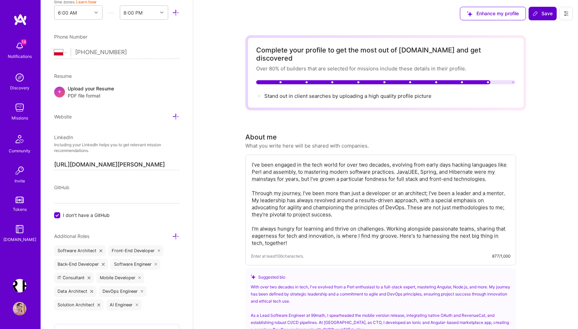
click at [543, 14] on span "Save" at bounding box center [543, 13] width 20 height 7
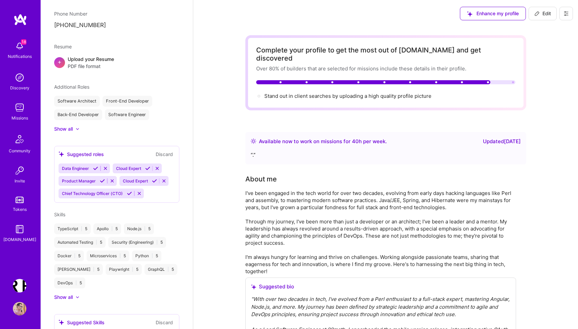
scroll to position [223, 0]
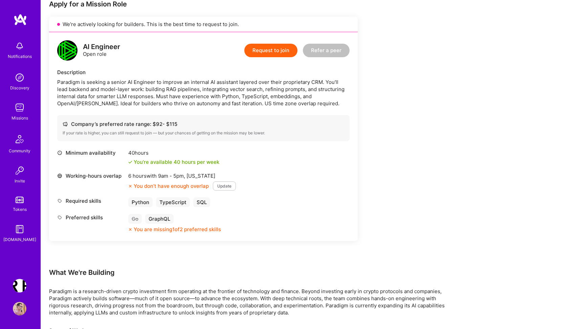
scroll to position [145, 0]
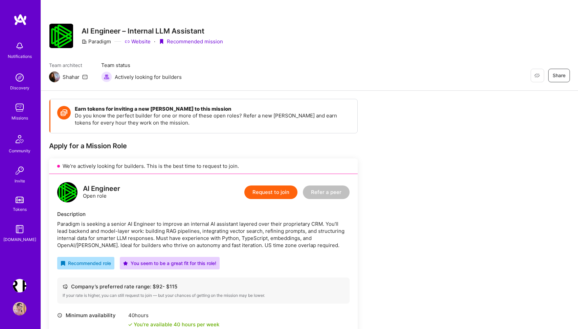
scroll to position [145, 0]
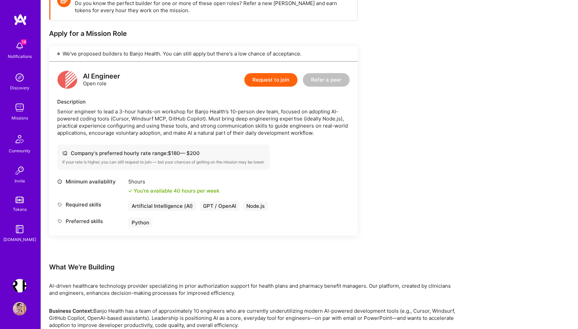
scroll to position [124, 0]
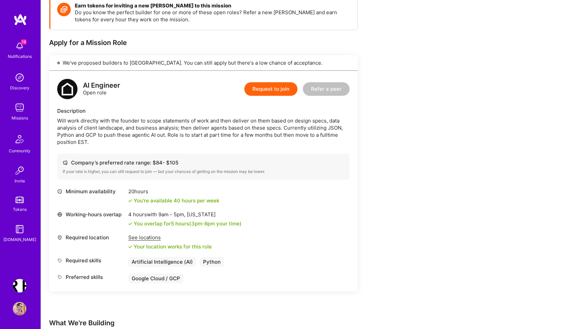
scroll to position [108, 0]
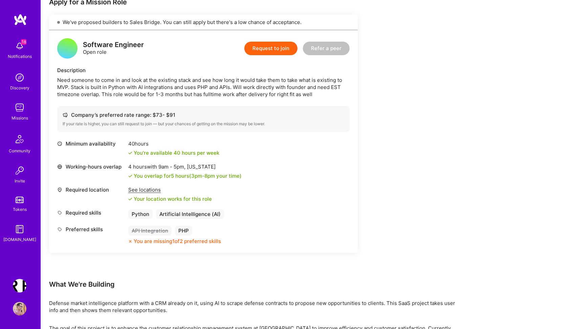
scroll to position [144, 0]
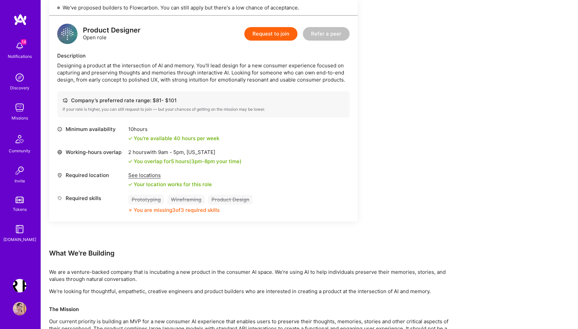
scroll to position [365, 0]
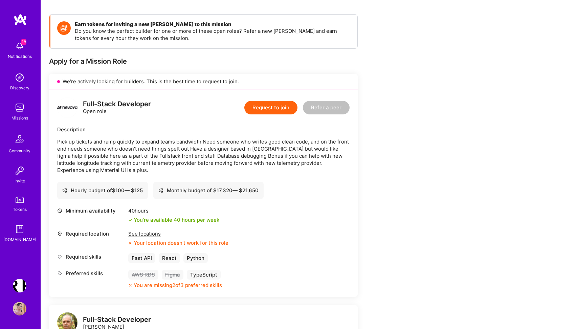
scroll to position [113, 0]
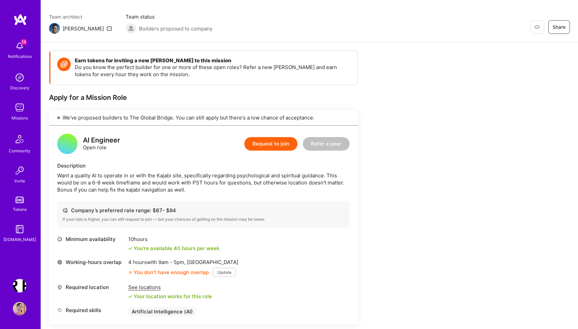
scroll to position [110, 0]
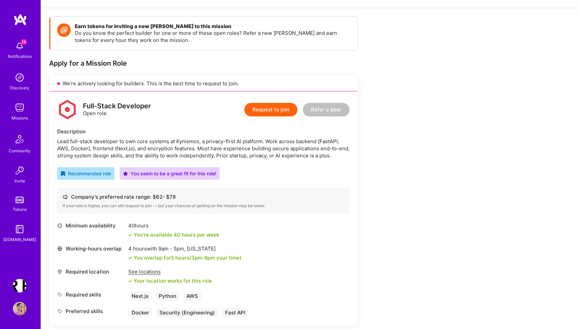
scroll to position [108, 0]
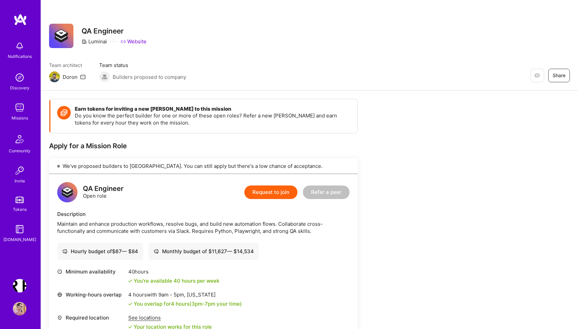
scroll to position [123, 0]
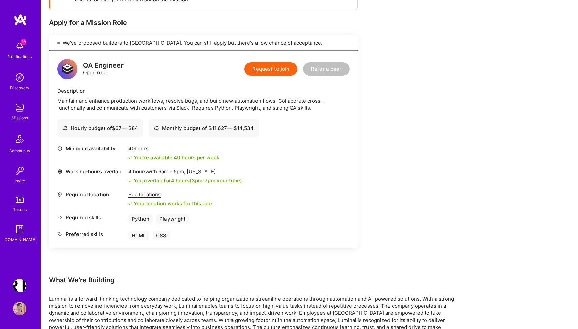
click at [19, 307] on img at bounding box center [20, 309] width 14 height 14
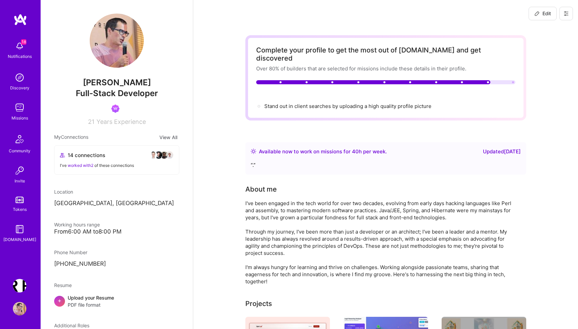
click at [542, 13] on span "Edit" at bounding box center [543, 13] width 17 height 7
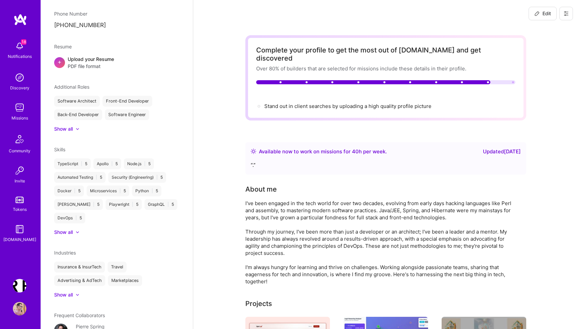
select select "PL"
select select "Right Now"
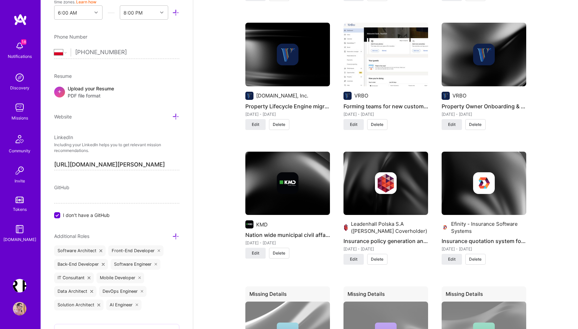
scroll to position [1401, 0]
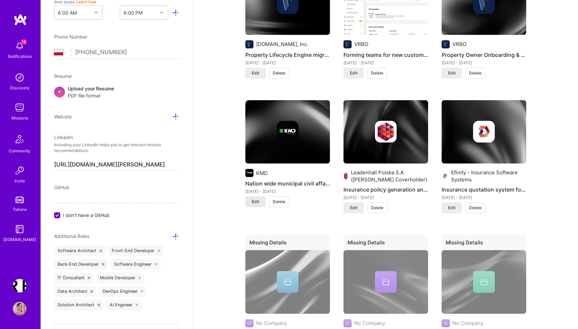
click at [254, 199] on span "Edit" at bounding box center [255, 202] width 7 height 6
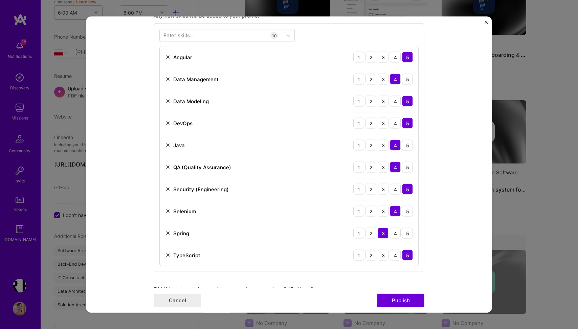
scroll to position [309, 0]
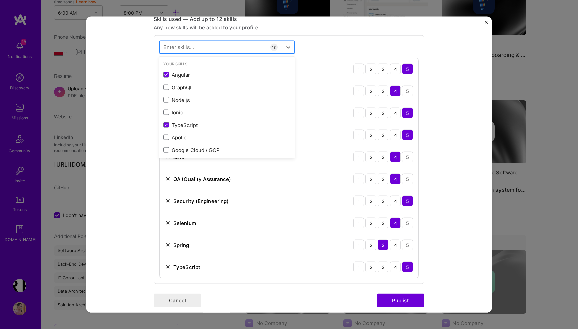
click at [217, 47] on div at bounding box center [221, 47] width 122 height 11
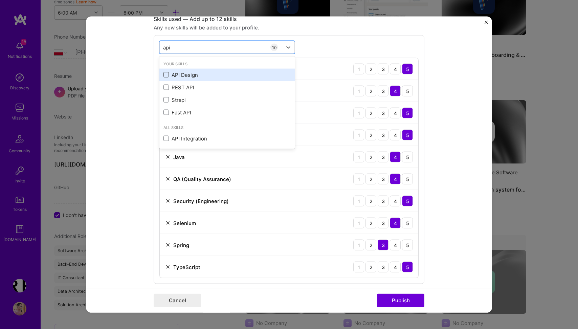
click at [169, 74] on span at bounding box center [166, 74] width 5 height 5
click at [0, 0] on input "checkbox" at bounding box center [0, 0] width 0 height 0
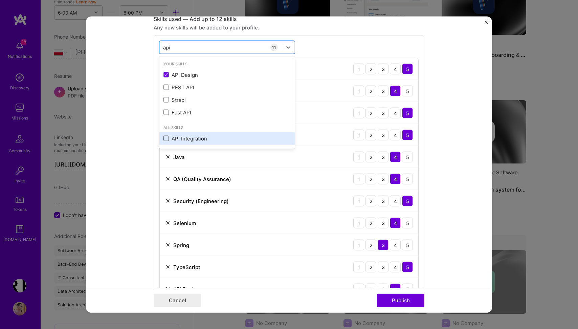
click at [166, 139] on span at bounding box center [166, 138] width 5 height 5
click at [0, 0] on input "checkbox" at bounding box center [0, 0] width 0 height 0
type input "api"
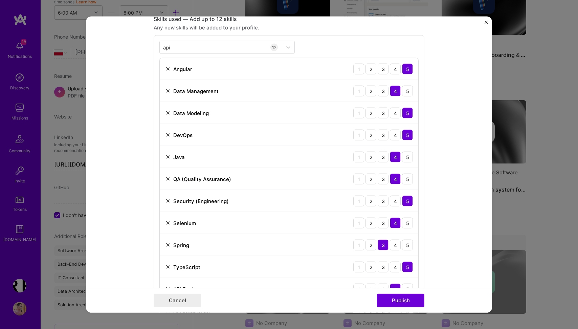
click at [444, 212] on form "Project title Nation wide municipal civil affairs back-office - KMD, Denmark Co…" at bounding box center [289, 165] width 406 height 296
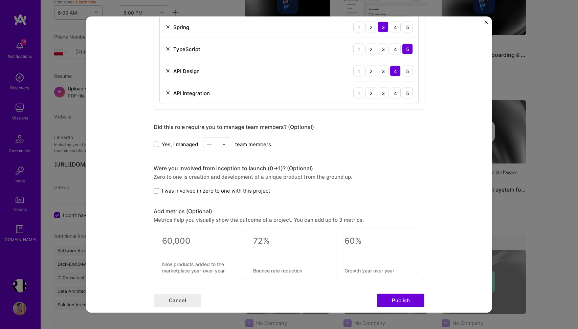
scroll to position [533, 0]
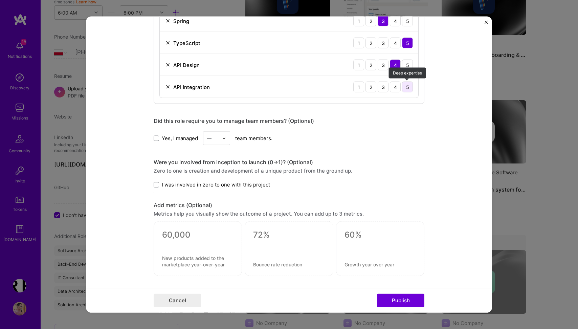
click at [408, 84] on div "5" at bounding box center [407, 87] width 11 height 11
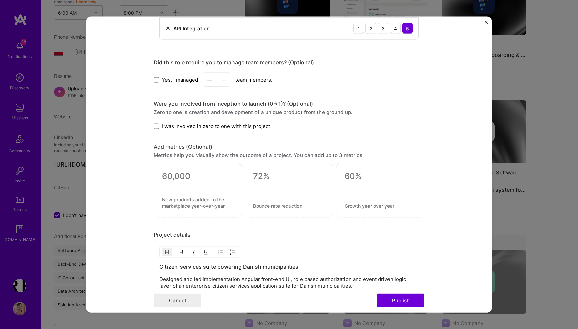
scroll to position [595, 0]
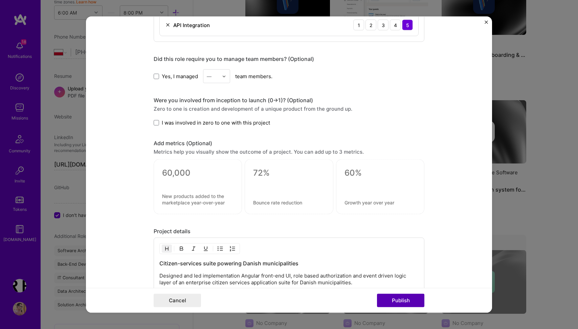
click at [405, 301] on button "Publish" at bounding box center [400, 301] width 47 height 14
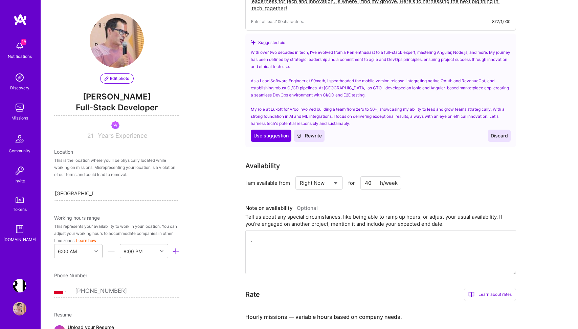
scroll to position [0, 0]
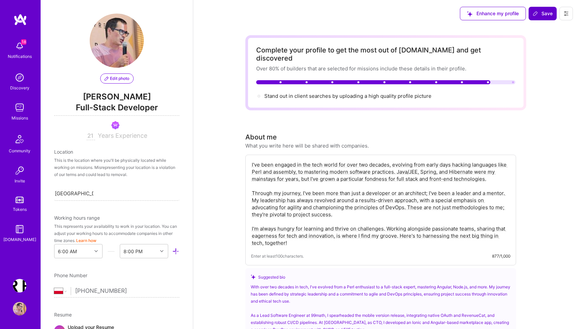
click at [538, 15] on icon at bounding box center [535, 13] width 5 height 5
